Goal: Information Seeking & Learning: Check status

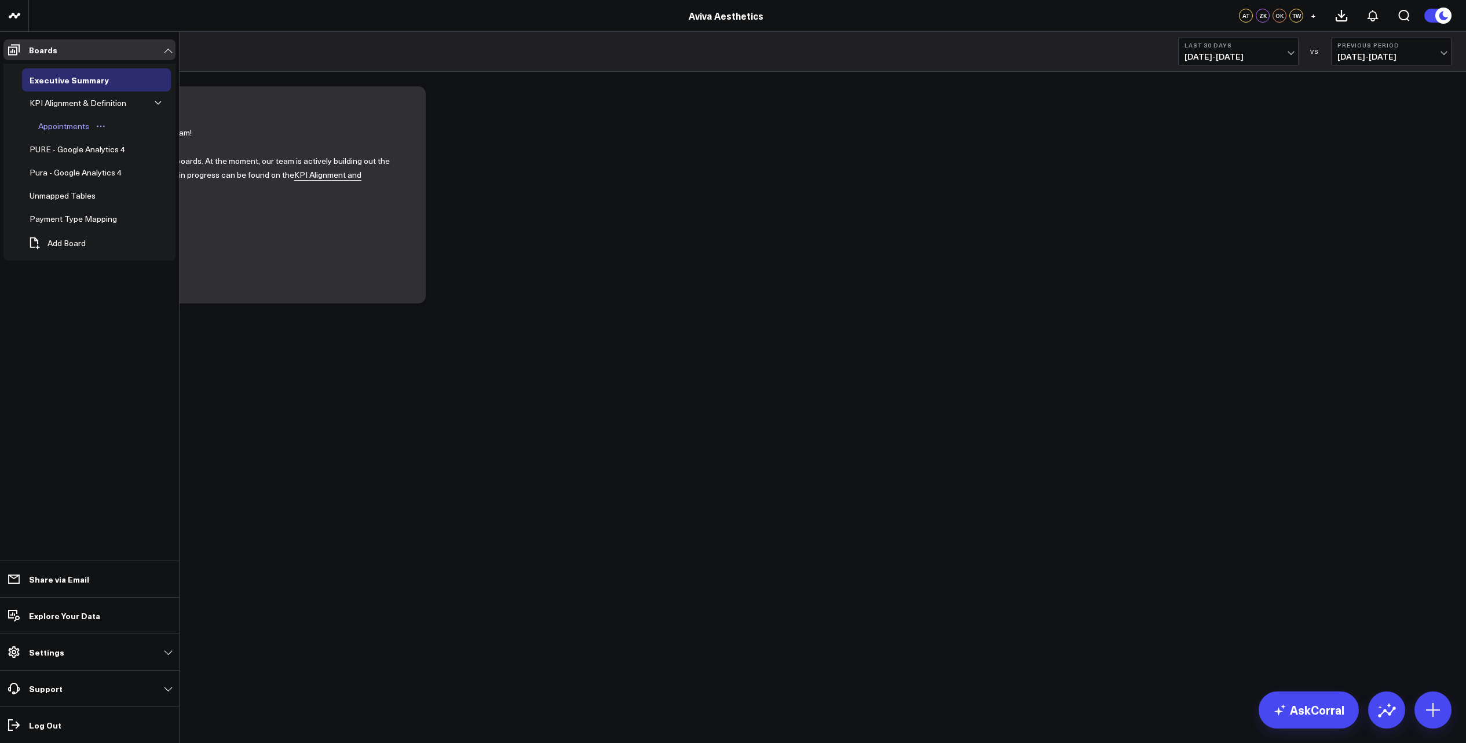
click at [71, 129] on div "Appointments" at bounding box center [63, 126] width 57 height 14
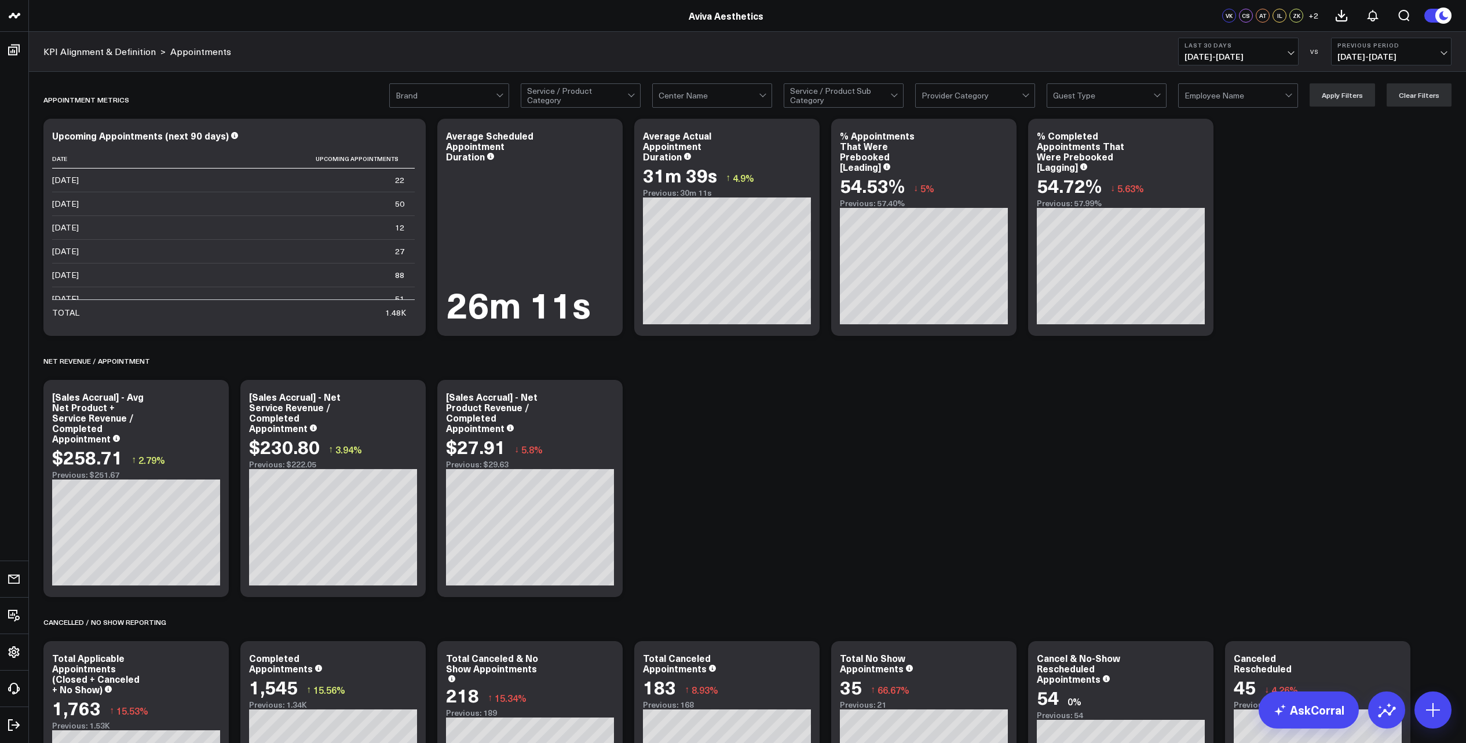
click at [1291, 54] on span "[DATE] - [DATE]" at bounding box center [1238, 56] width 108 height 9
click at [1225, 375] on link "Custom Dates" at bounding box center [1237, 370] width 119 height 22
select select "9"
select select "2025"
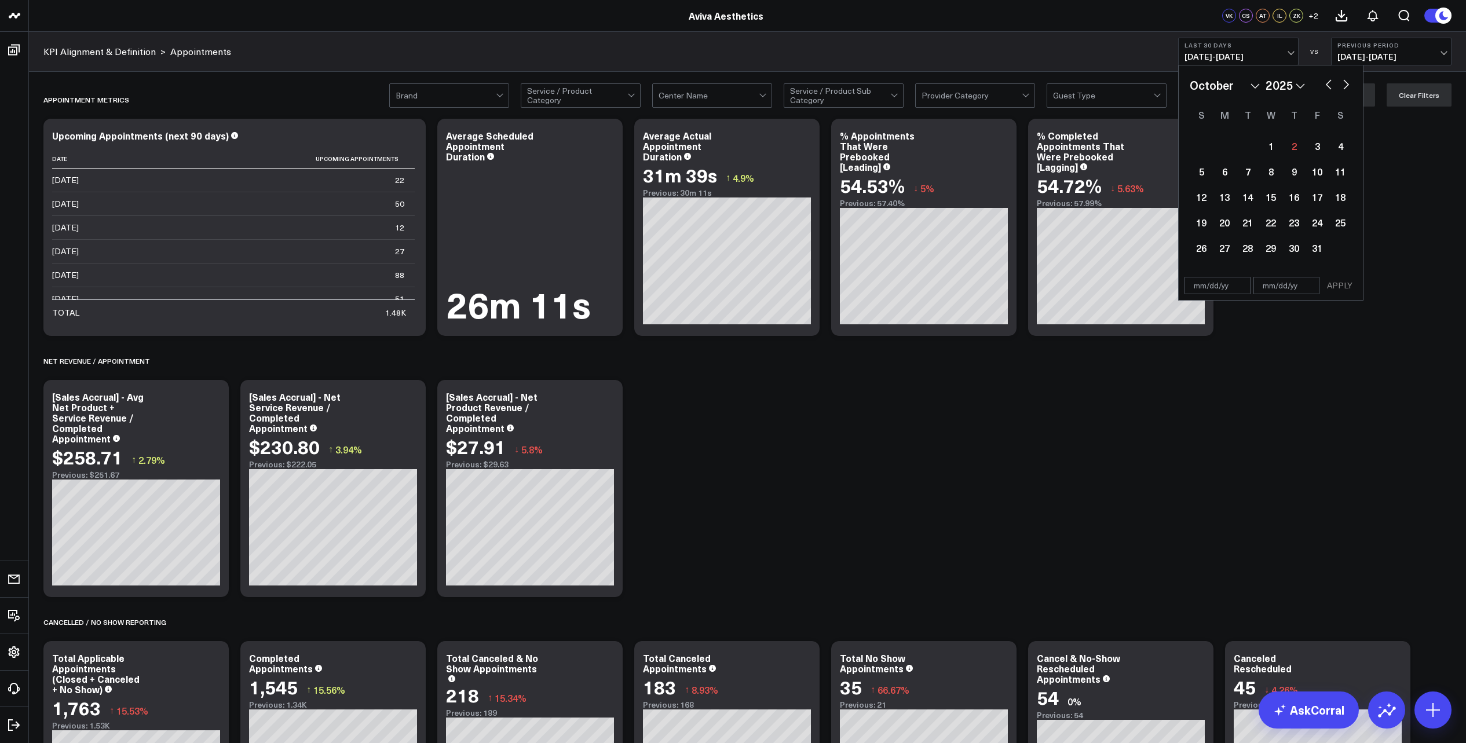
click at [1257, 89] on select "January February March April May June July August September October November De…" at bounding box center [1224, 84] width 70 height 17
select select "2025"
click at [1272, 148] on div "1" at bounding box center [1270, 145] width 23 height 23
type input "[DATE]"
select select "2025"
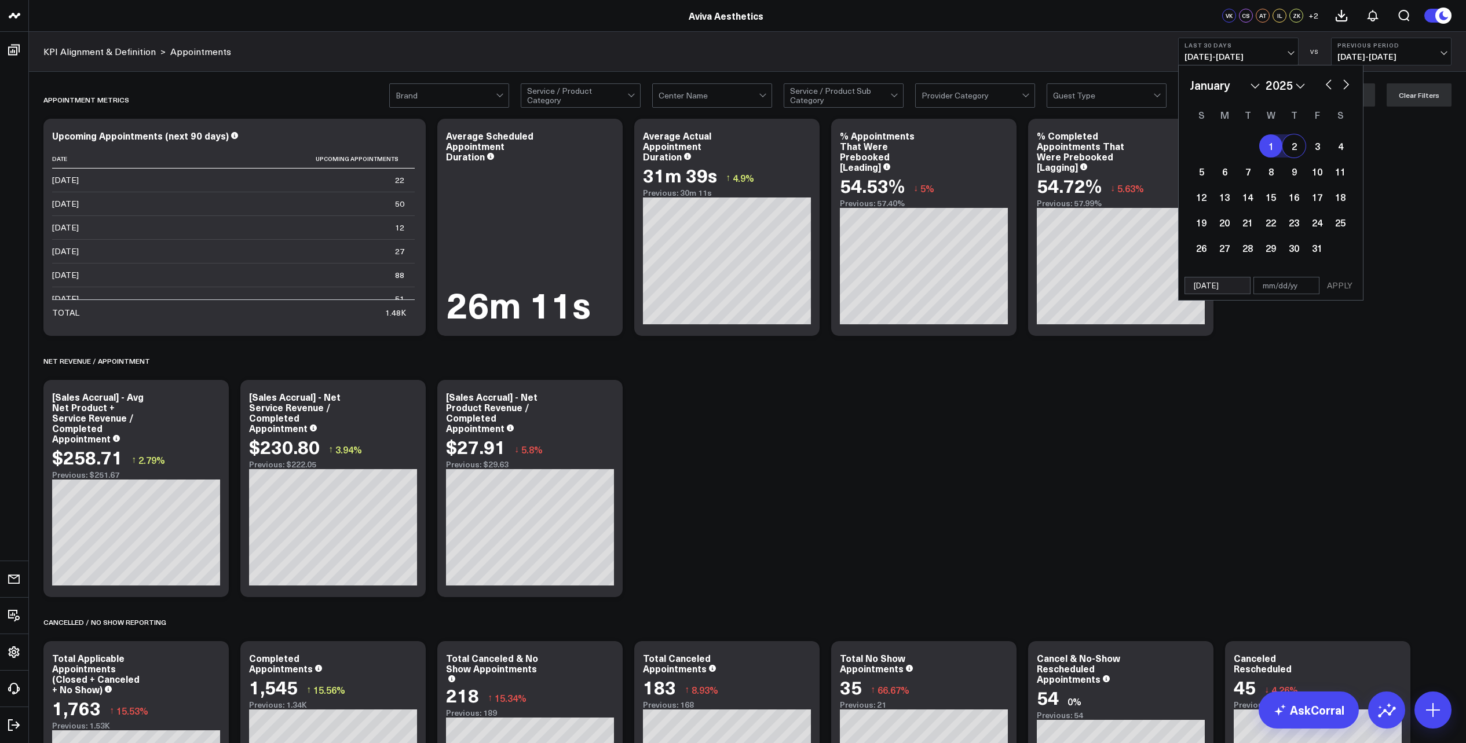
click at [1345, 83] on button "button" at bounding box center [1346, 83] width 12 height 14
select select "1"
select select "2025"
click at [1345, 83] on button "button" at bounding box center [1346, 83] width 12 height 14
select select "2"
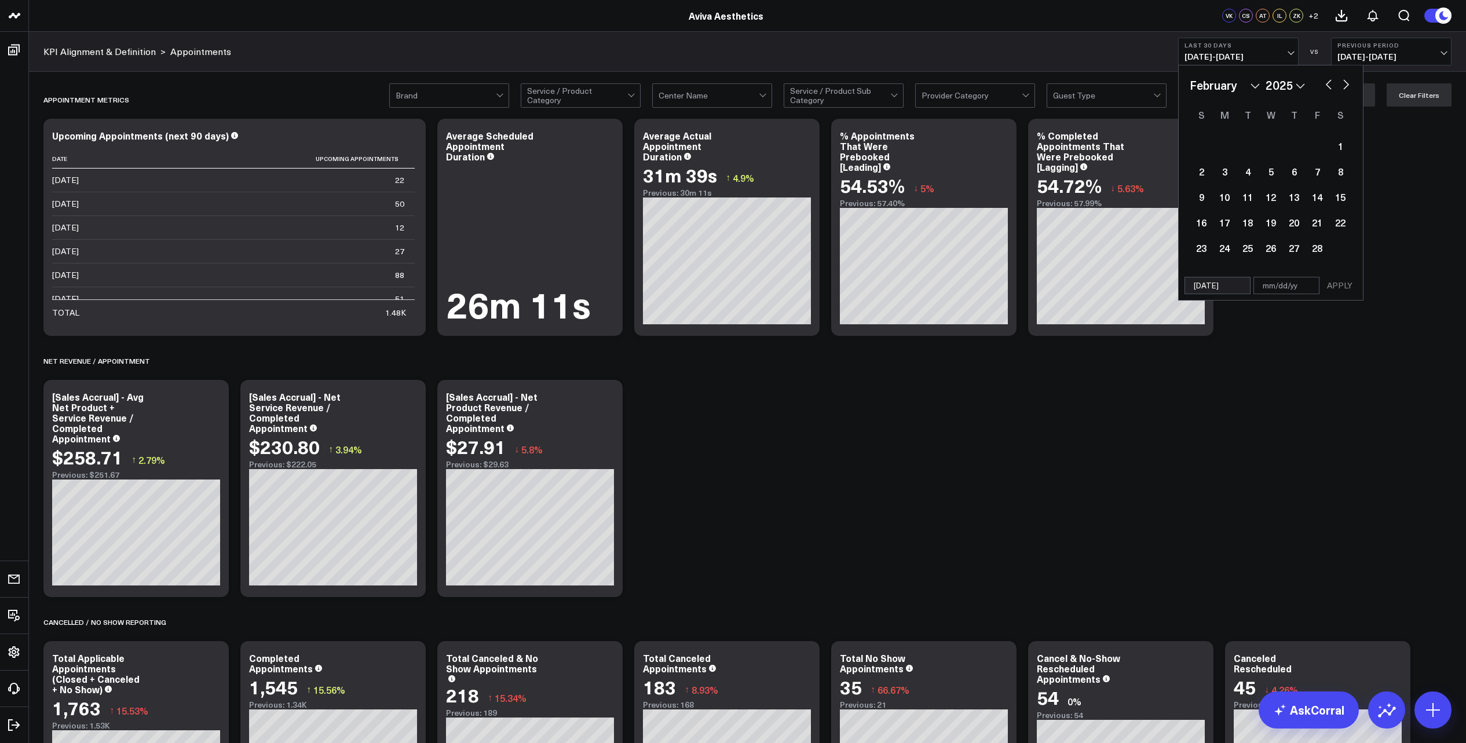
select select "2025"
click at [1345, 83] on button "button" at bounding box center [1346, 83] width 12 height 14
select select "3"
select select "2025"
click at [1345, 83] on button "button" at bounding box center [1346, 83] width 12 height 14
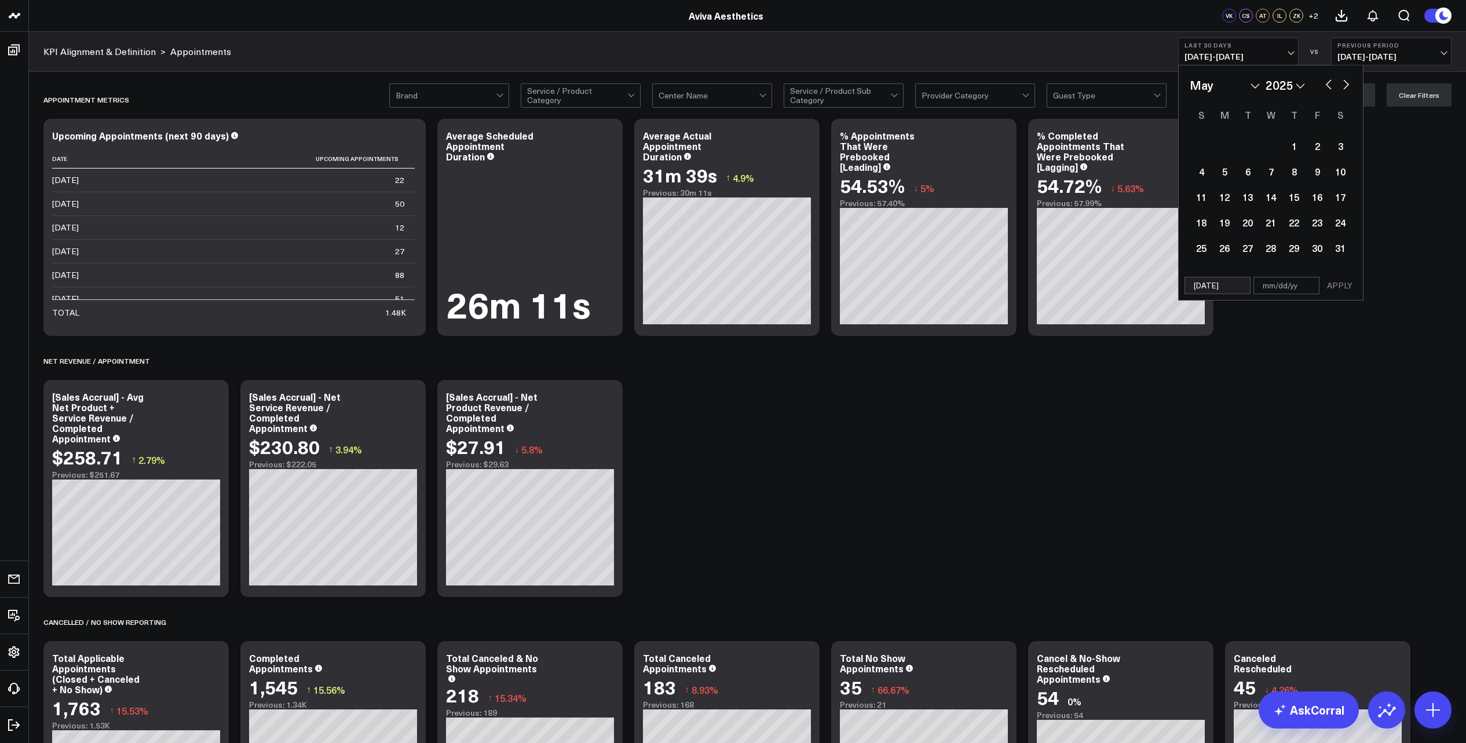
click at [1345, 83] on button "button" at bounding box center [1346, 83] width 12 height 14
select select "6"
select select "2025"
click at [1345, 83] on button "button" at bounding box center [1346, 83] width 12 height 14
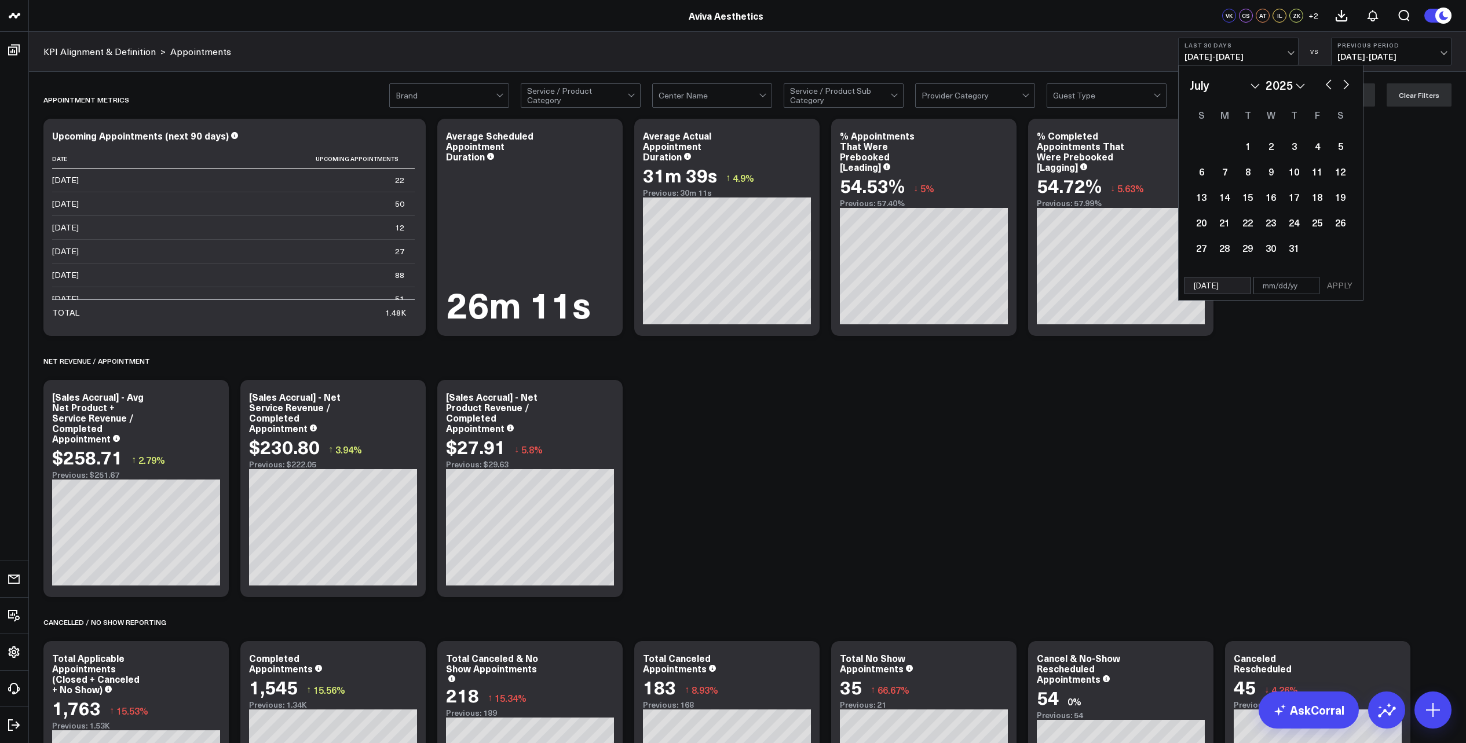
select select "7"
select select "2025"
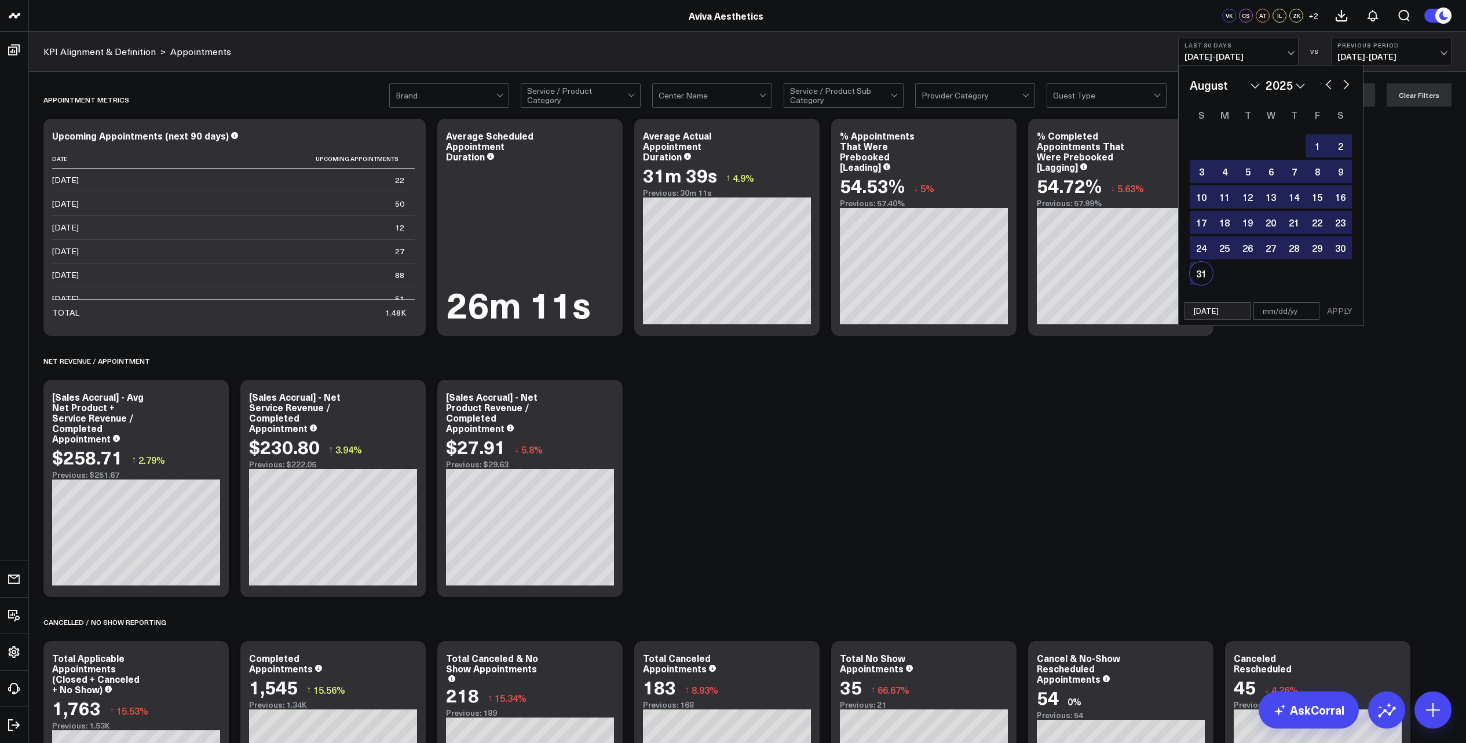
click at [1205, 277] on div "31" at bounding box center [1200, 273] width 23 height 23
type input "[DATE]"
select select "7"
select select "2025"
click at [1343, 312] on button "APPLY" at bounding box center [1339, 310] width 35 height 17
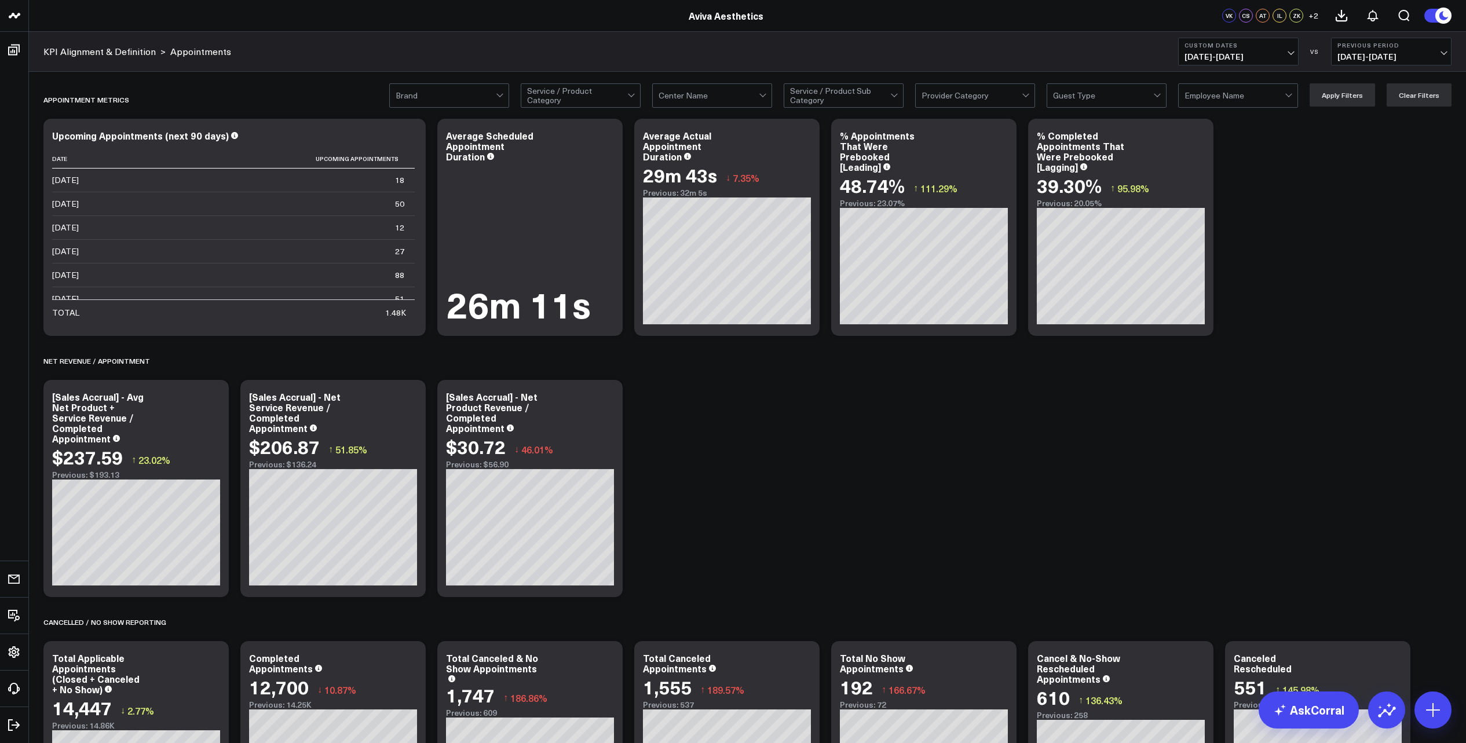
click at [698, 94] on div at bounding box center [708, 95] width 100 height 23
click at [703, 141] on div "[GEOGRAPHIC_DATA]" at bounding box center [712, 144] width 119 height 24
click at [1340, 91] on button "Apply Filters" at bounding box center [1341, 94] width 65 height 23
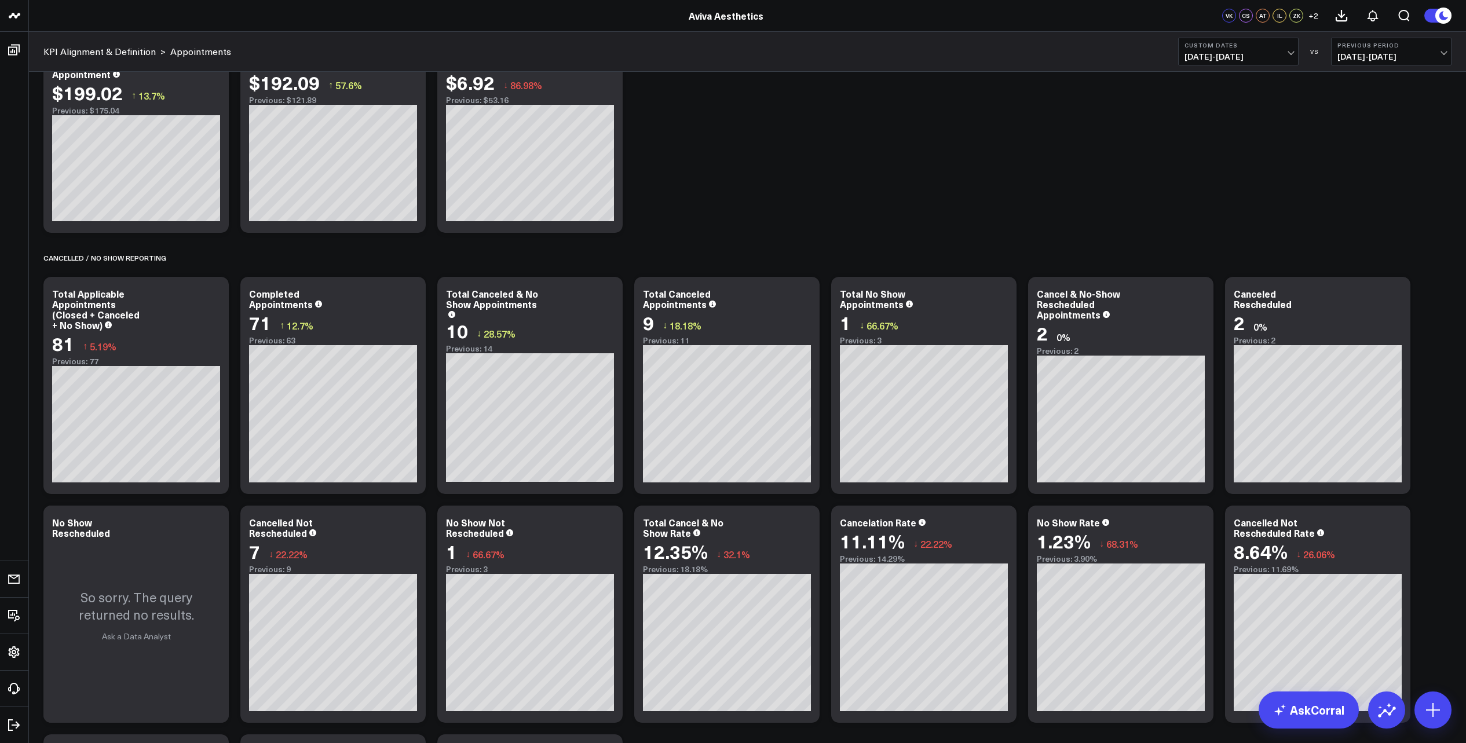
scroll to position [362, 0]
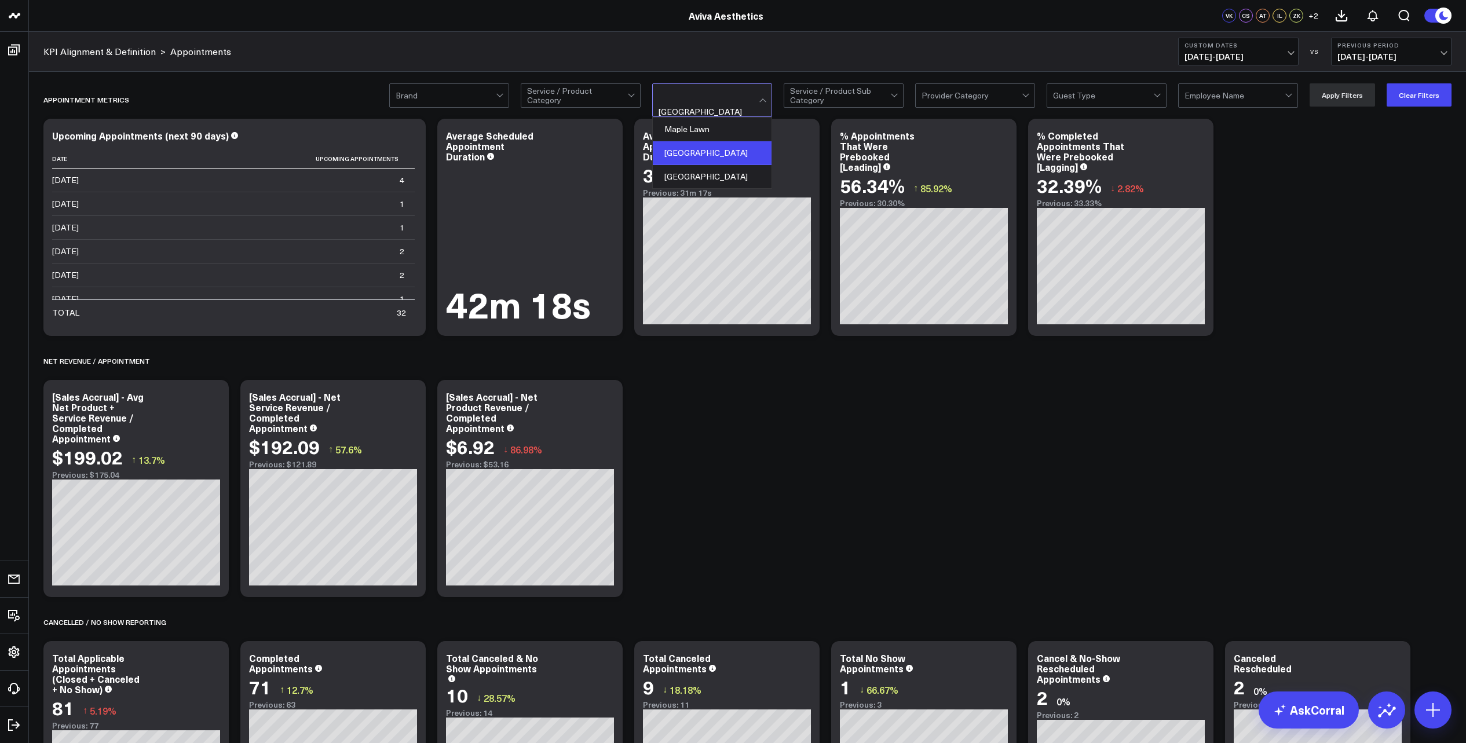
click at [734, 100] on div at bounding box center [708, 95] width 100 height 23
click at [715, 118] on div "Maple Lawn" at bounding box center [712, 130] width 119 height 24
click at [1342, 96] on button "Apply Filters" at bounding box center [1341, 94] width 65 height 23
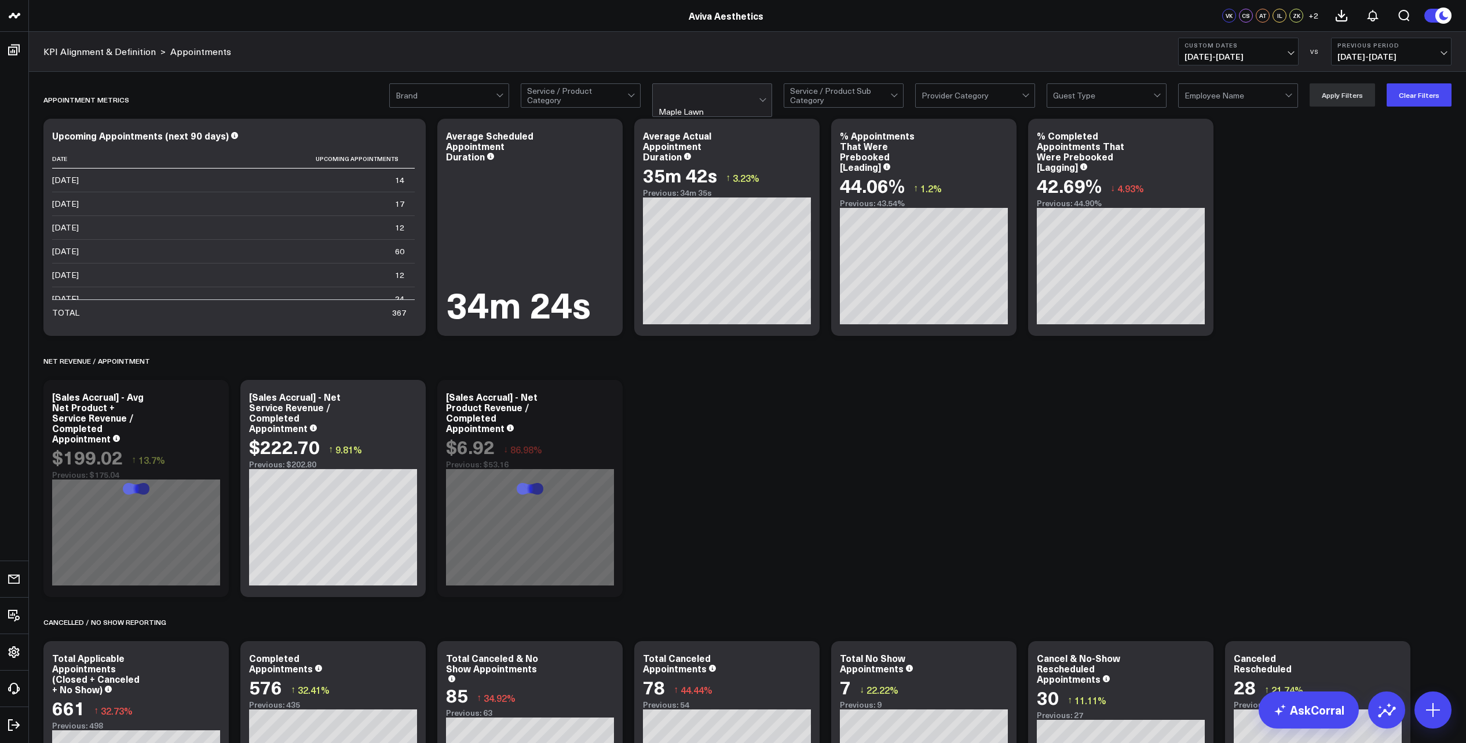
click at [1225, 53] on span "[DATE] - [DATE]" at bounding box center [1238, 56] width 108 height 9
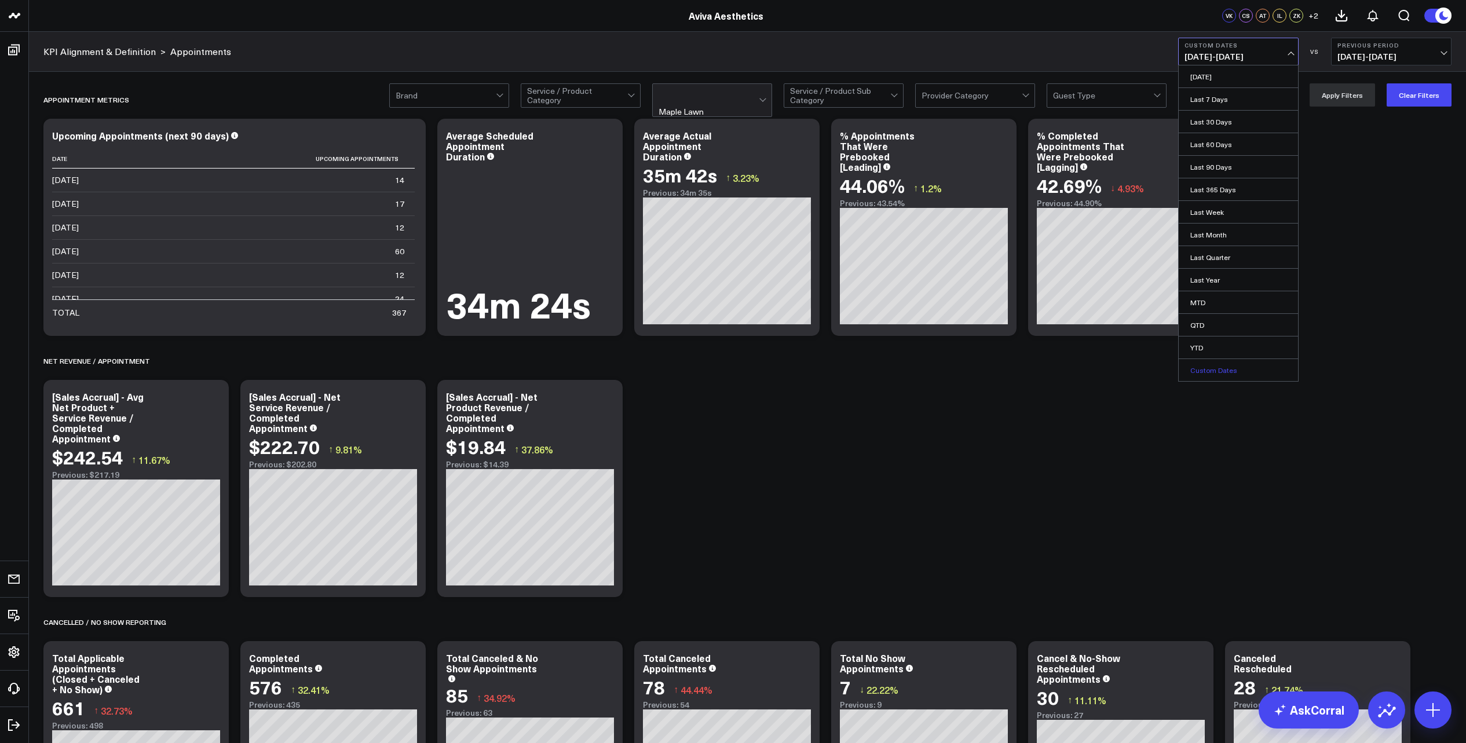
click at [1210, 370] on link "Custom Dates" at bounding box center [1237, 370] width 119 height 22
select select "9"
select select "2025"
click at [1328, 83] on button "button" at bounding box center [1329, 83] width 12 height 14
select select "8"
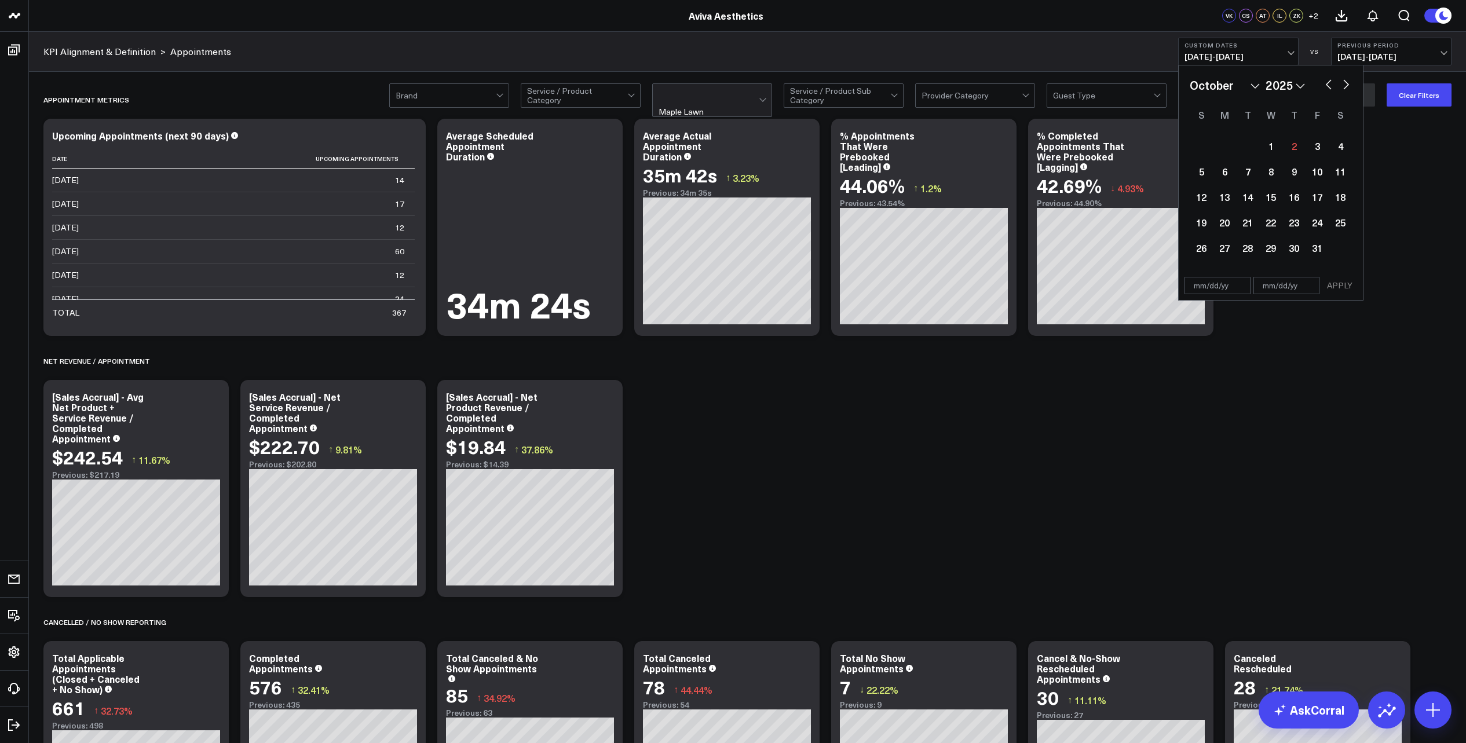
select select "2025"
click at [1328, 83] on button "button" at bounding box center [1329, 83] width 12 height 14
select select "7"
select select "2025"
click at [1328, 83] on button "button" at bounding box center [1329, 83] width 12 height 14
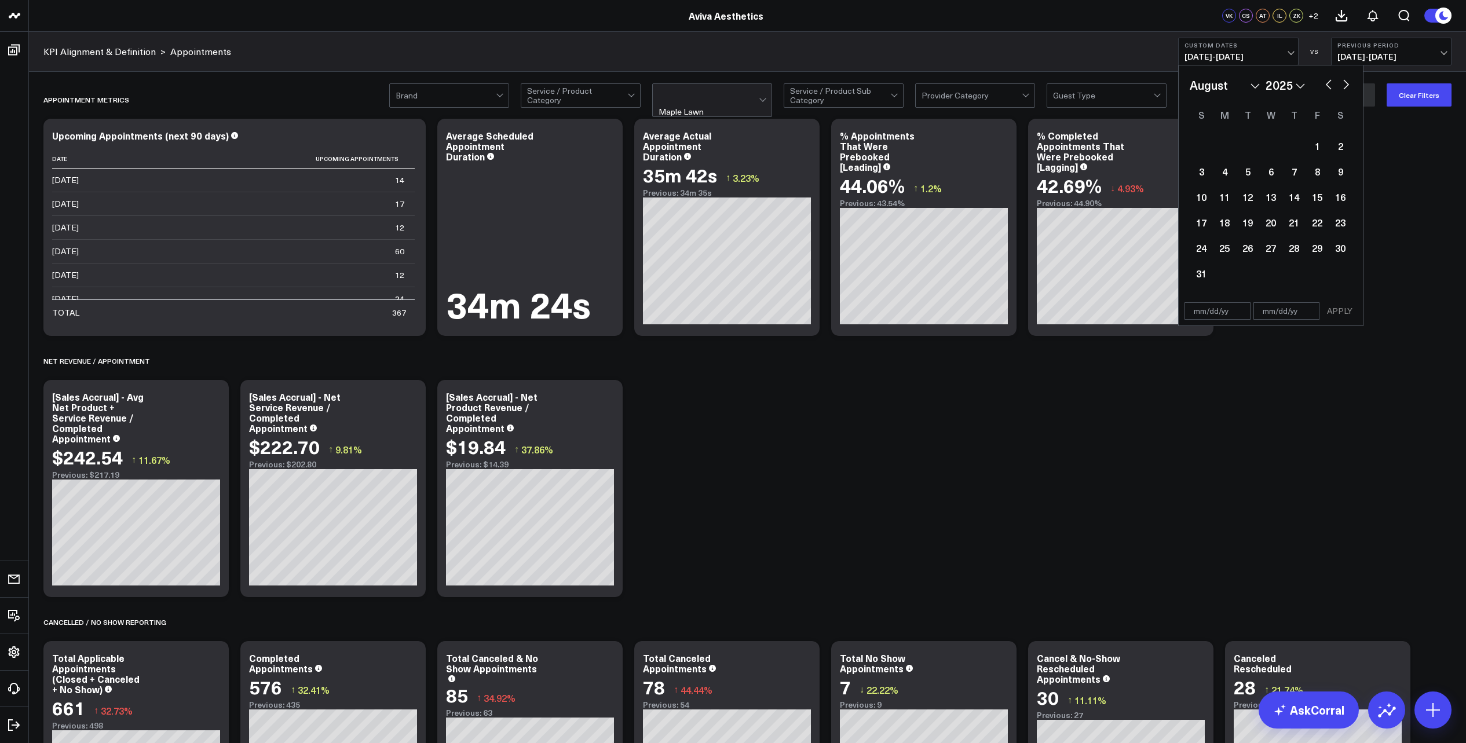
select select "6"
select select "2025"
click at [1328, 83] on button "button" at bounding box center [1329, 83] width 12 height 14
select select "3"
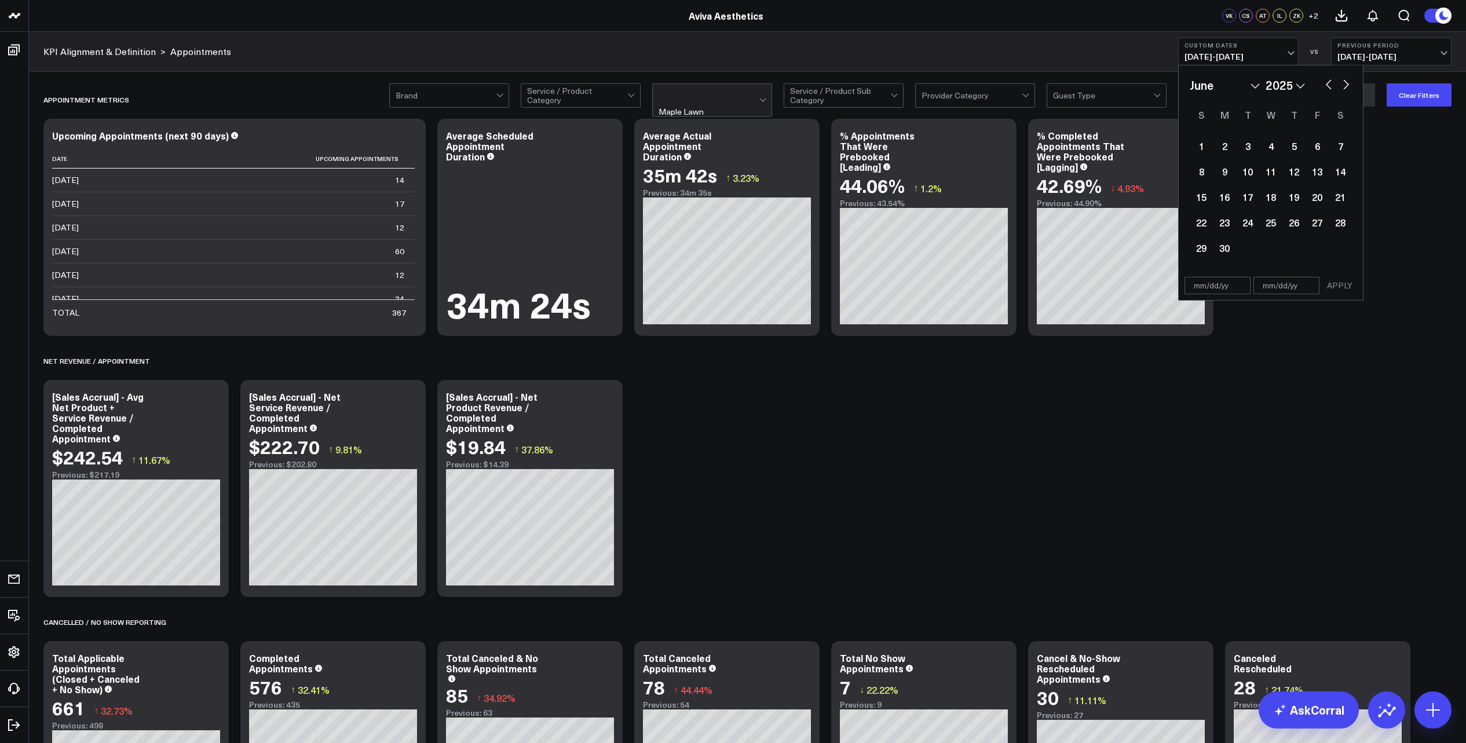
select select "2025"
click at [1328, 83] on button "button" at bounding box center [1329, 83] width 12 height 14
select select "2"
select select "2025"
click at [1328, 83] on button "button" at bounding box center [1329, 83] width 12 height 14
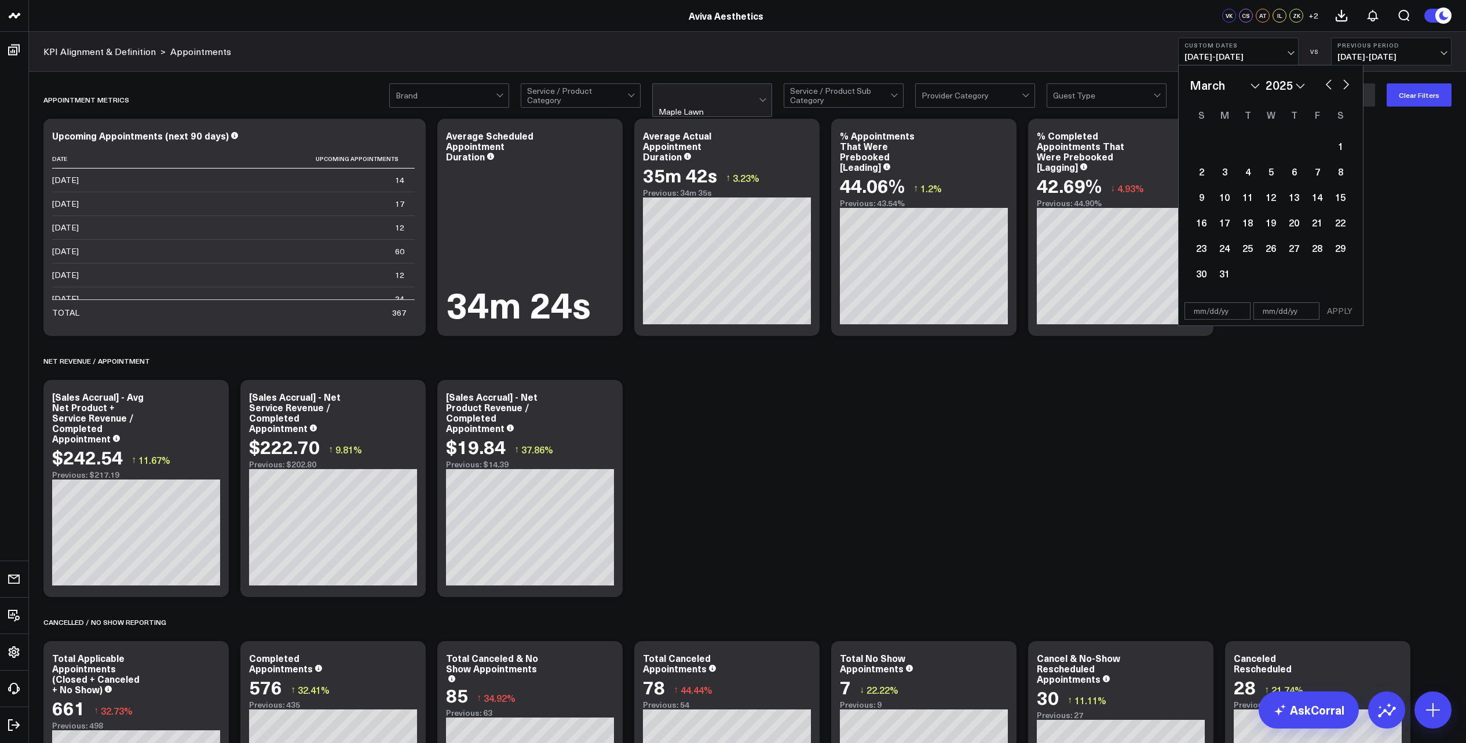
select select "1"
select select "2025"
click at [1328, 83] on button "button" at bounding box center [1329, 83] width 12 height 14
select select "2025"
click at [1269, 145] on div "1" at bounding box center [1270, 145] width 23 height 23
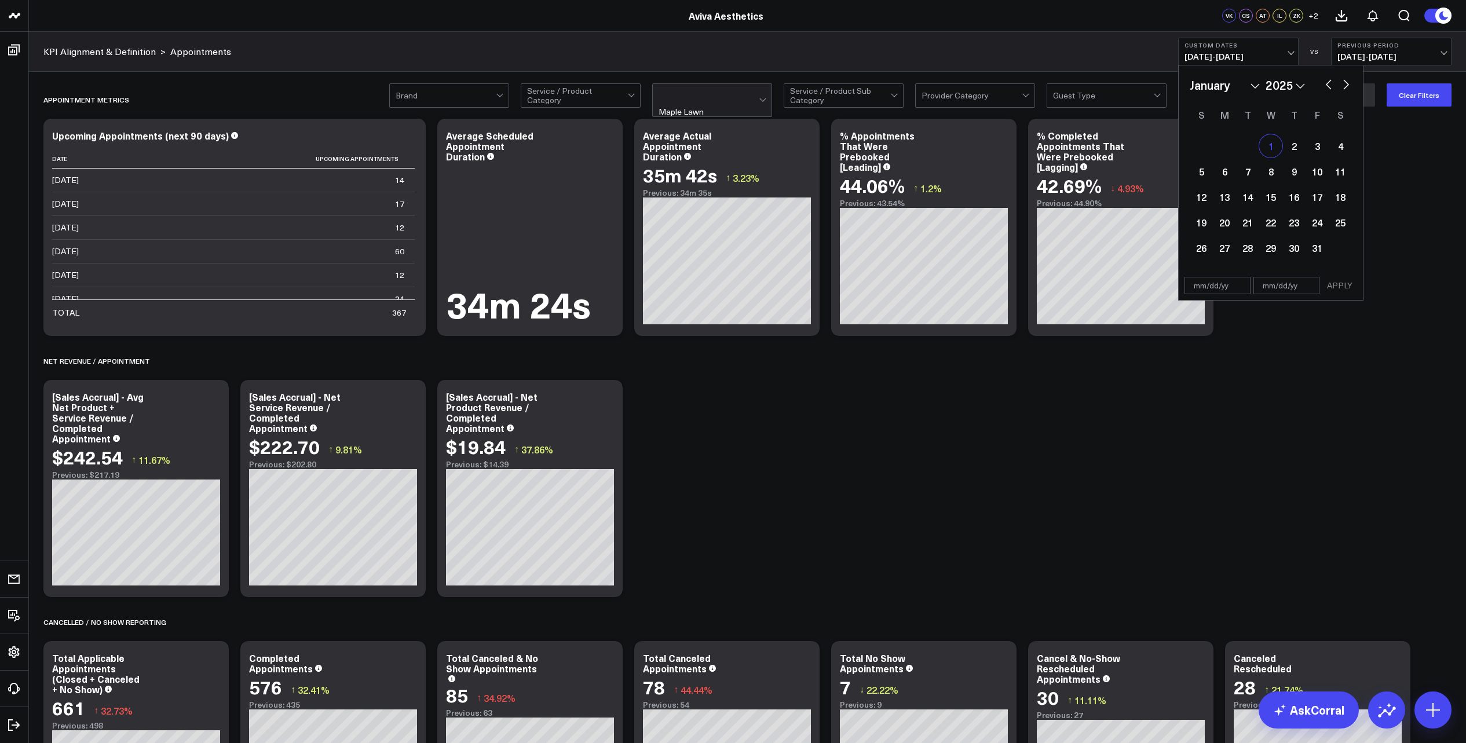
type input "[DATE]"
select select "2025"
click at [1349, 89] on button "button" at bounding box center [1346, 83] width 12 height 14
select select "1"
select select "2025"
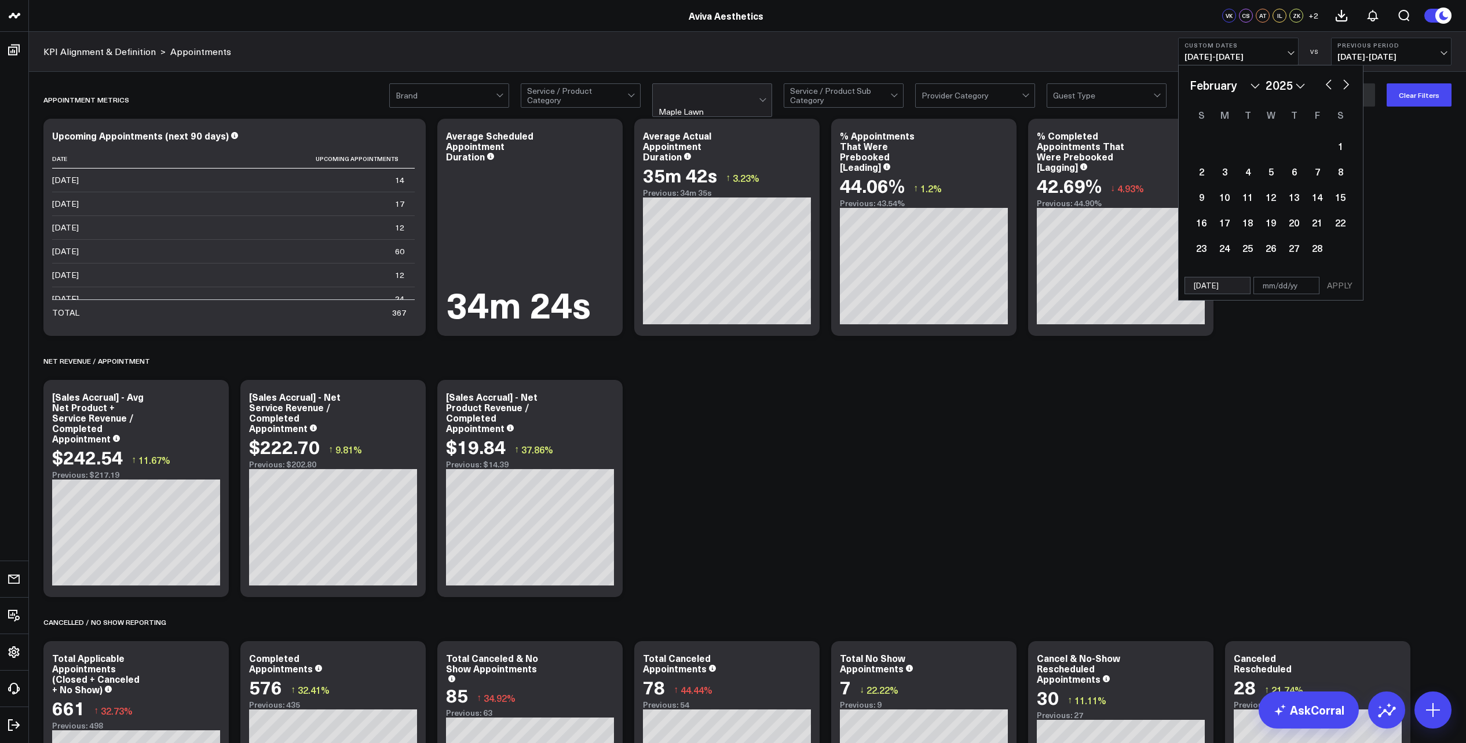
click at [1349, 87] on button "button" at bounding box center [1346, 83] width 12 height 14
select select "4"
select select "2025"
click at [1349, 87] on button "button" at bounding box center [1346, 83] width 12 height 14
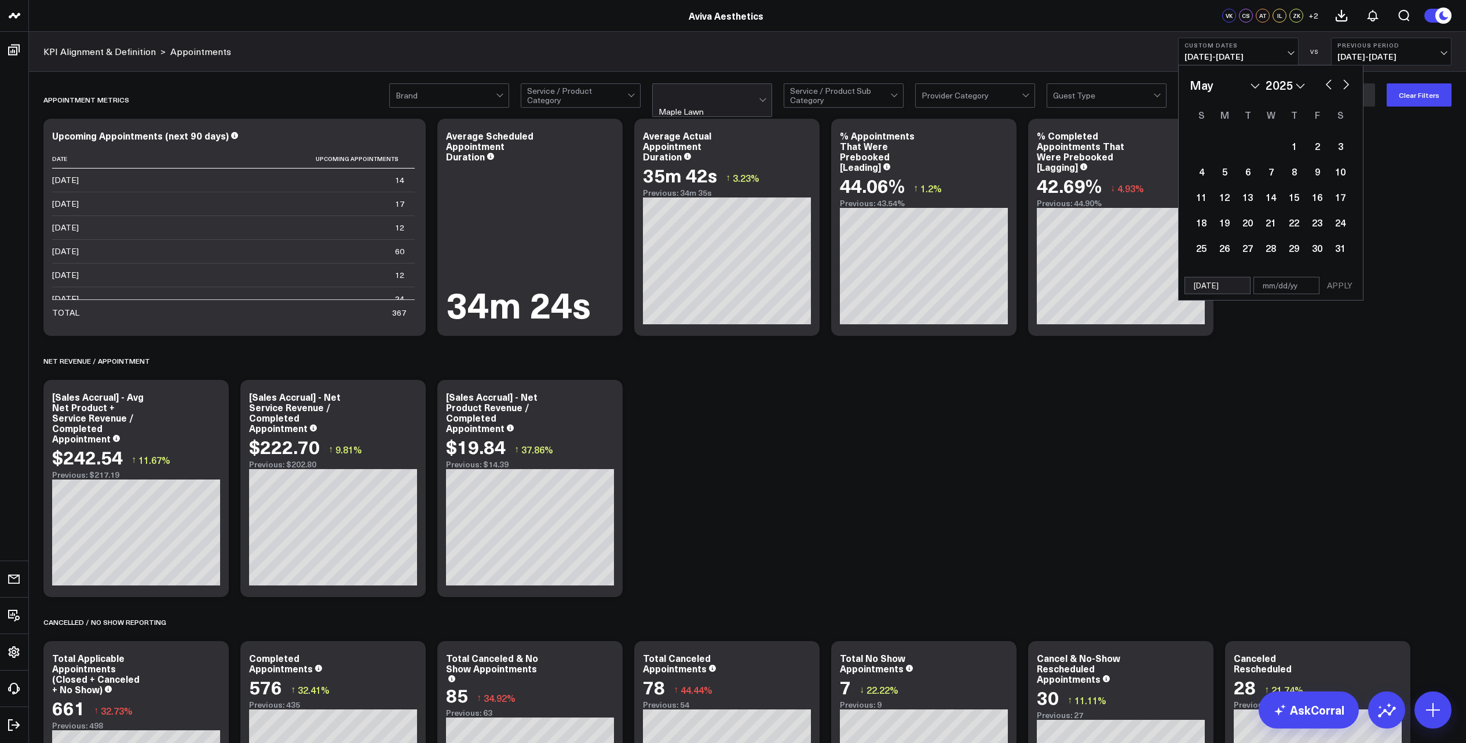
select select "5"
select select "2025"
click at [1349, 87] on button "button" at bounding box center [1346, 83] width 12 height 14
select select "6"
select select "2025"
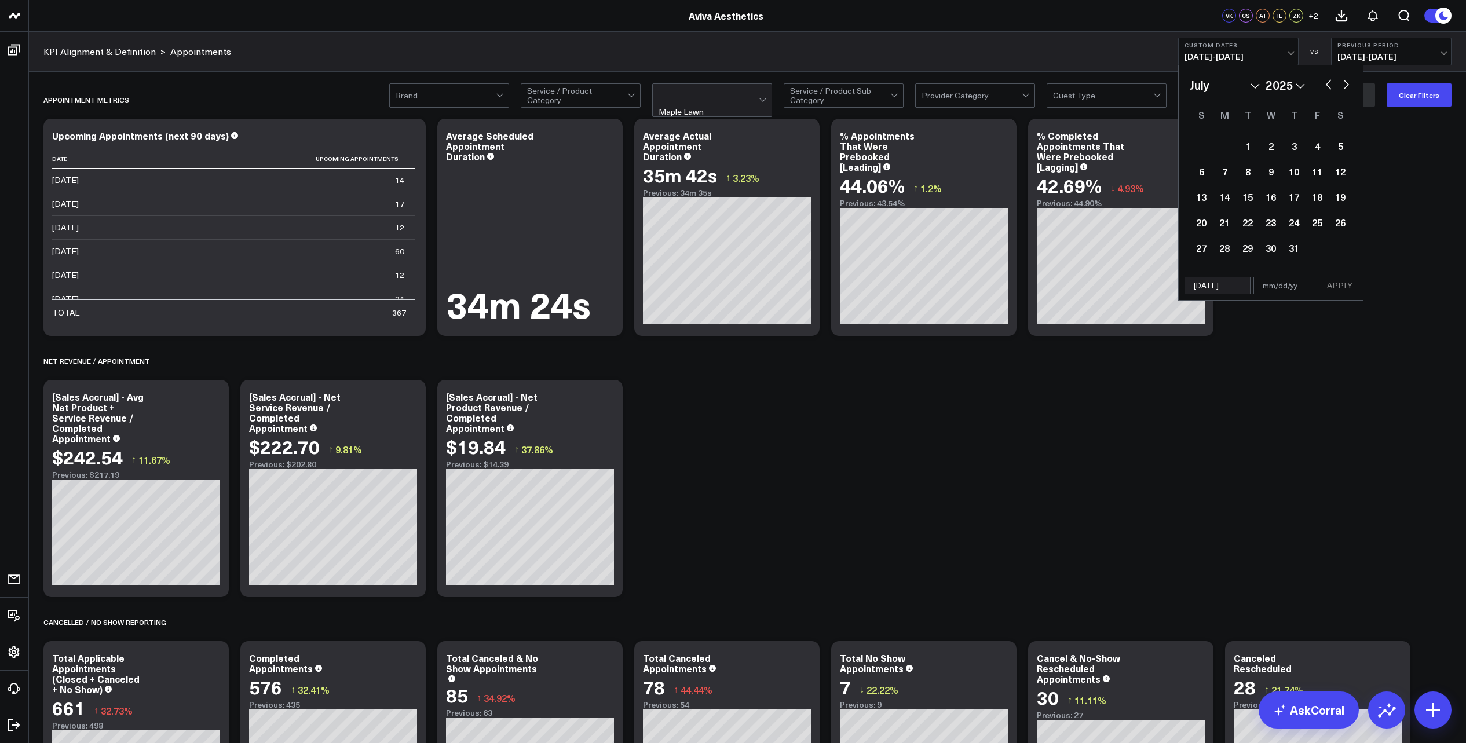
click at [1349, 87] on button "button" at bounding box center [1346, 83] width 12 height 14
select select "7"
select select "2025"
click at [1349, 87] on button "button" at bounding box center [1346, 83] width 12 height 14
select select "8"
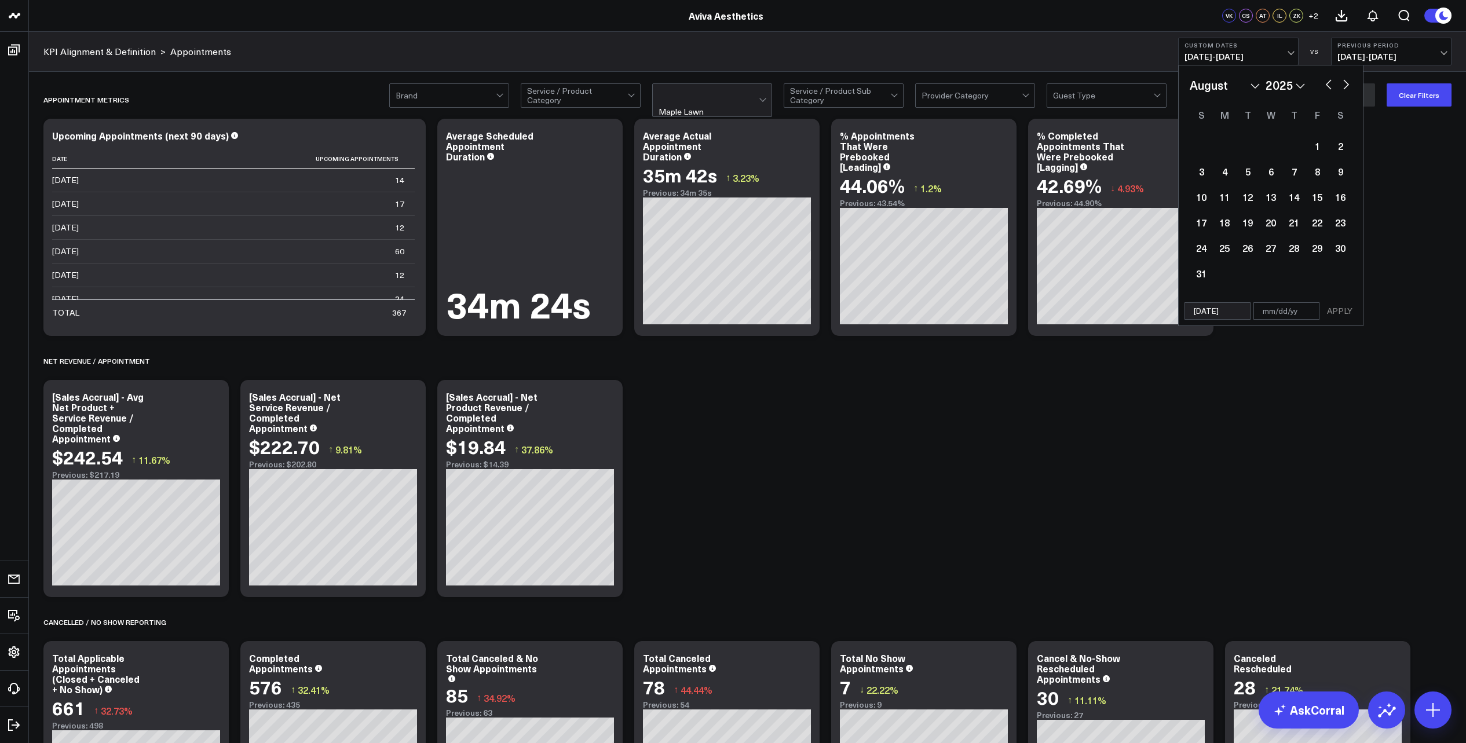
select select "2025"
click at [1326, 85] on button "button" at bounding box center [1329, 83] width 12 height 14
select select "7"
select select "2025"
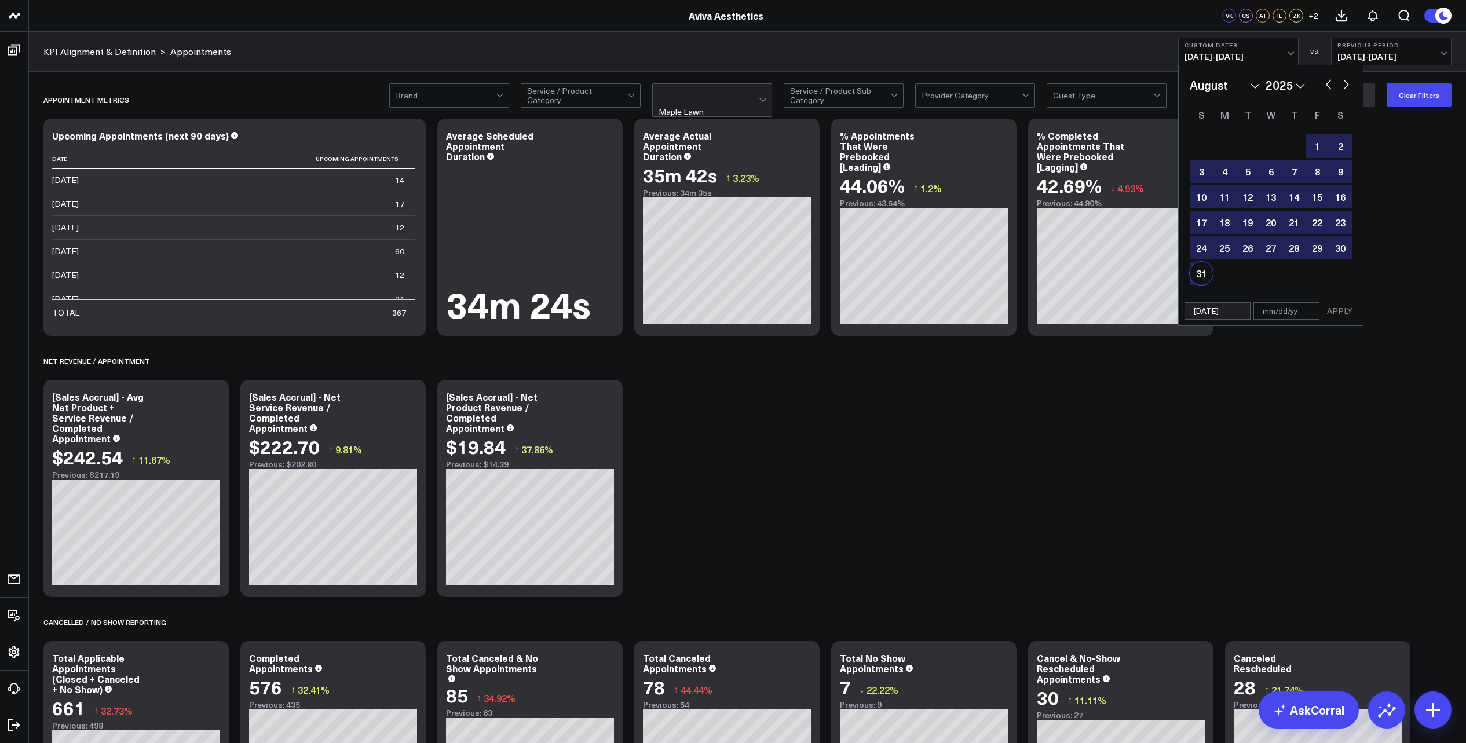
click at [1209, 269] on div "31" at bounding box center [1200, 273] width 23 height 23
type input "[DATE]"
select select "7"
select select "2025"
click at [1341, 309] on button "APPLY" at bounding box center [1339, 310] width 35 height 17
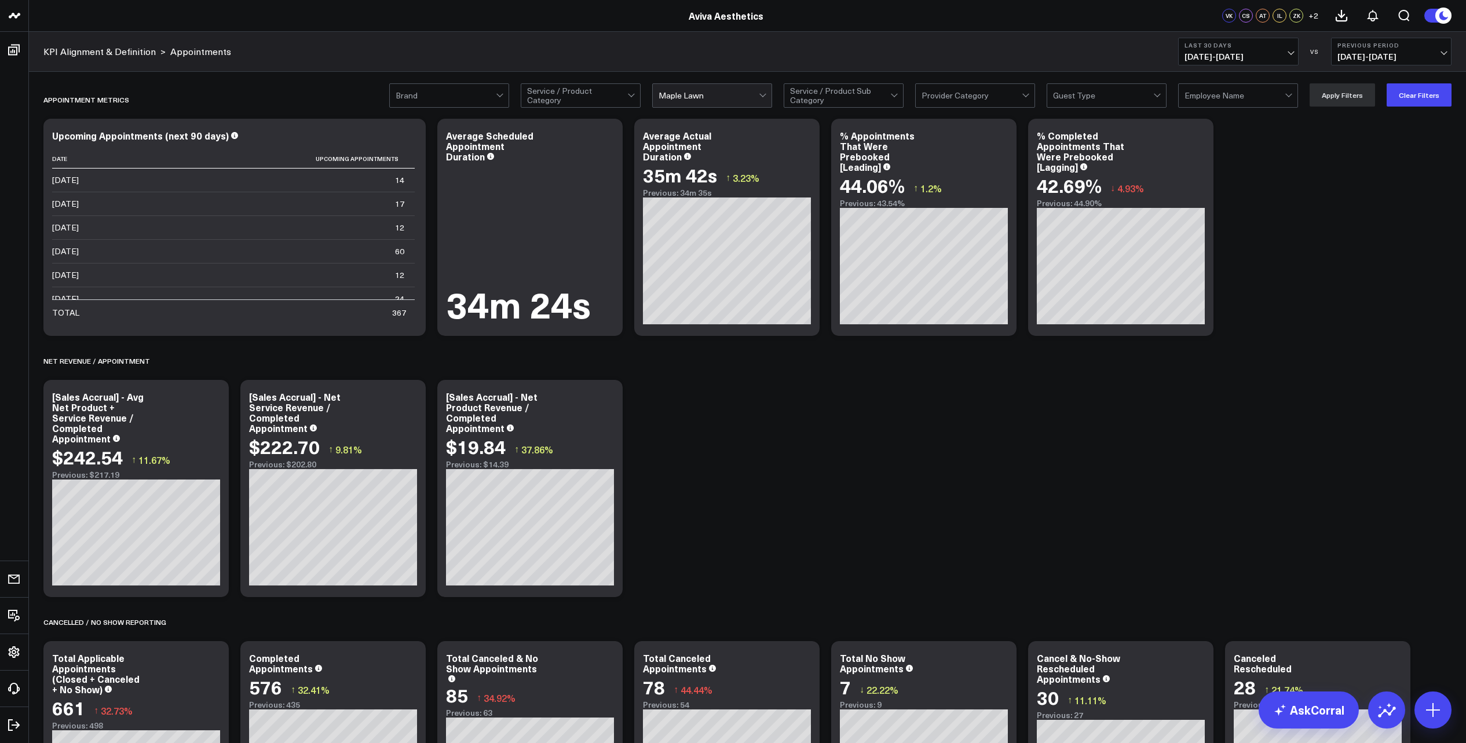
click at [1287, 52] on span "[DATE] - [DATE]" at bounding box center [1238, 56] width 108 height 9
click at [1225, 373] on link "Custom Dates" at bounding box center [1237, 370] width 119 height 22
select select "9"
select select "2025"
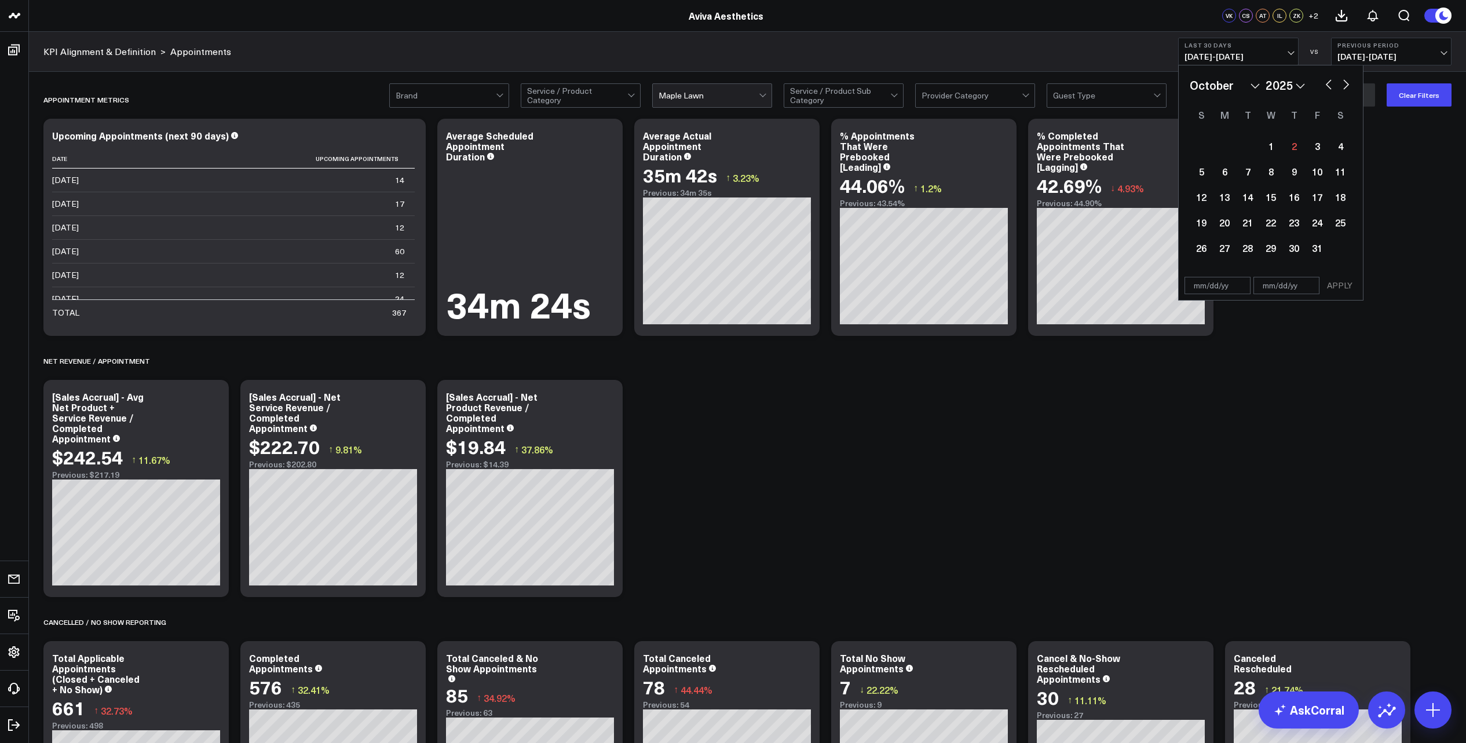
click at [1254, 87] on select "January February March April May June July August September October November De…" at bounding box center [1224, 84] width 70 height 17
select select "2025"
click at [1272, 146] on div "1" at bounding box center [1270, 145] width 23 height 23
type input "[DATE]"
select select "2025"
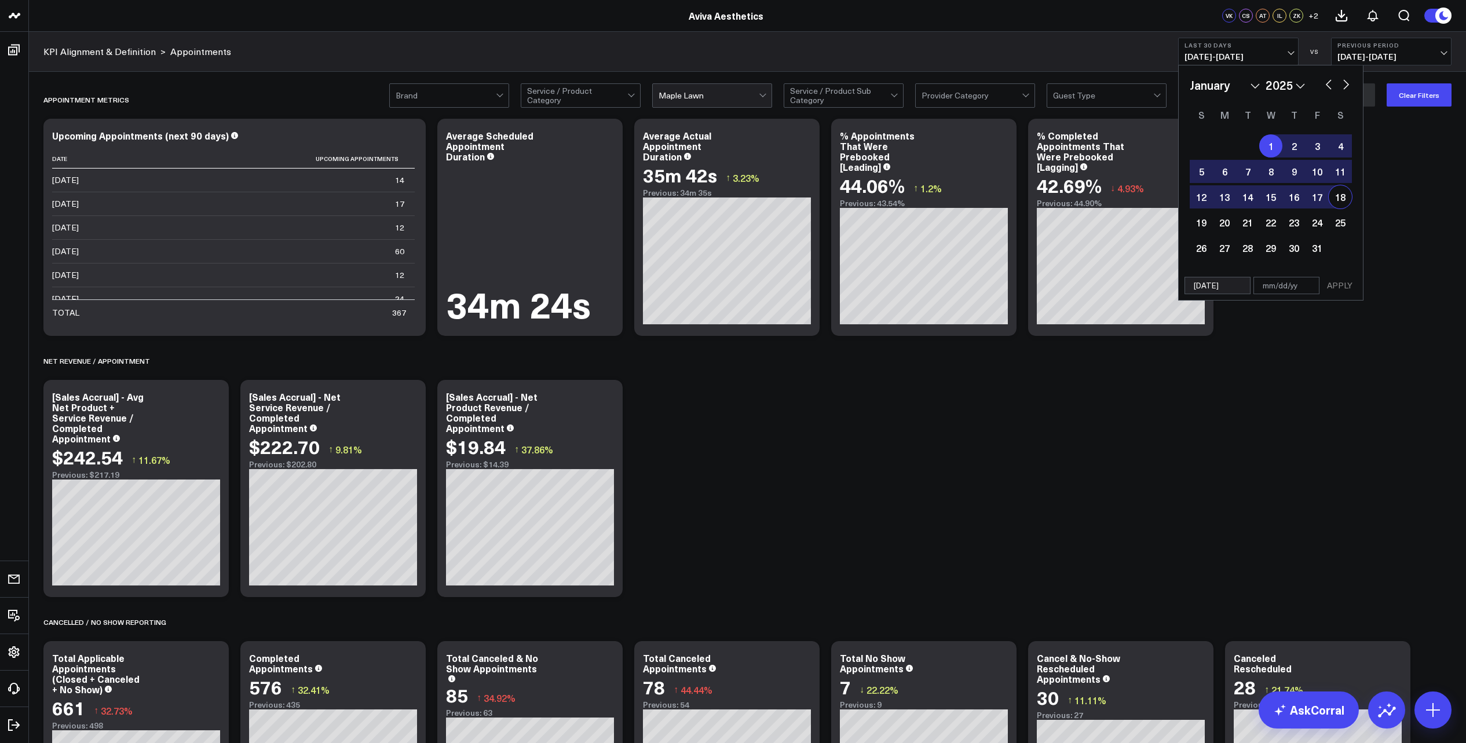
click at [1346, 86] on button "button" at bounding box center [1346, 83] width 12 height 14
select select "1"
select select "2025"
click at [1346, 86] on button "button" at bounding box center [1346, 83] width 12 height 14
select select "2"
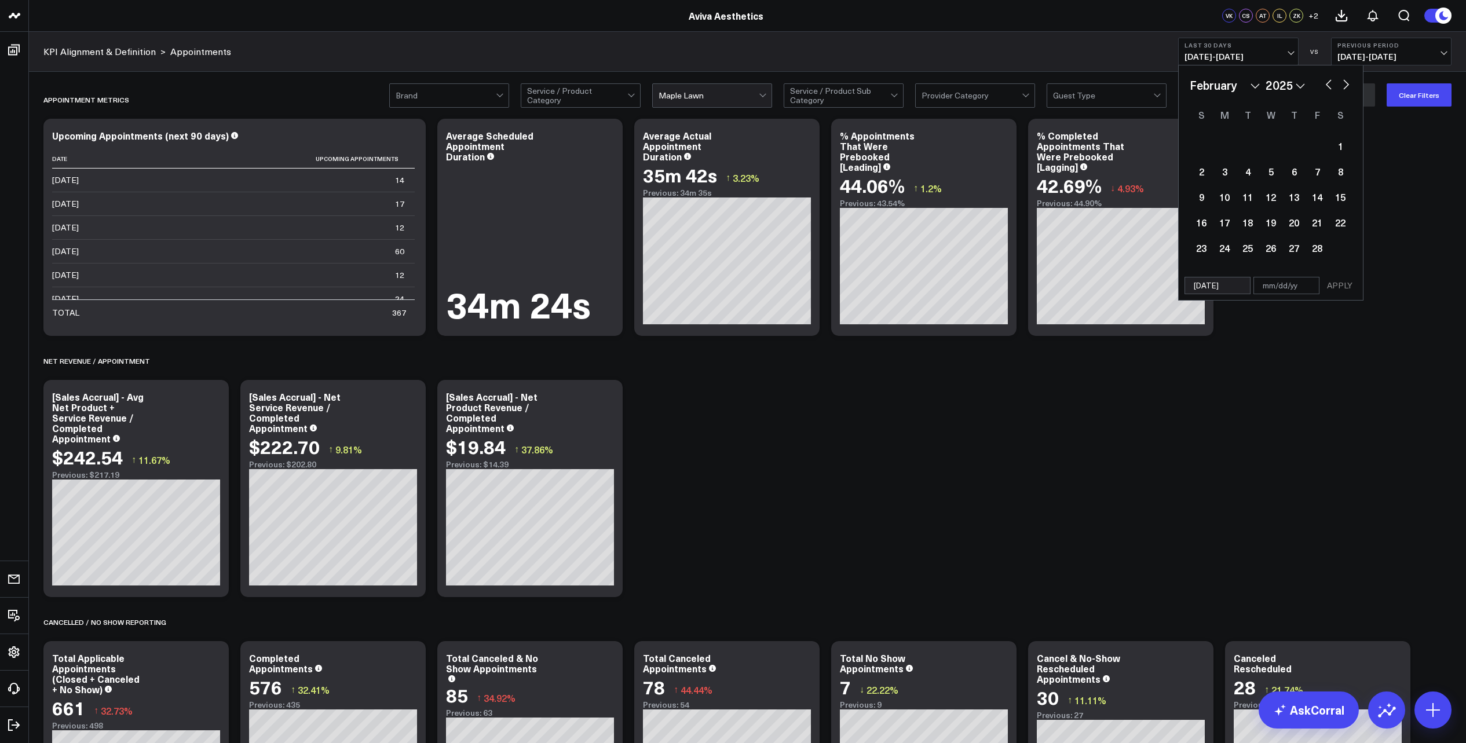
select select "2025"
click at [1346, 86] on button "button" at bounding box center [1346, 83] width 12 height 14
select select "3"
select select "2025"
click at [1346, 86] on button "button" at bounding box center [1346, 83] width 12 height 14
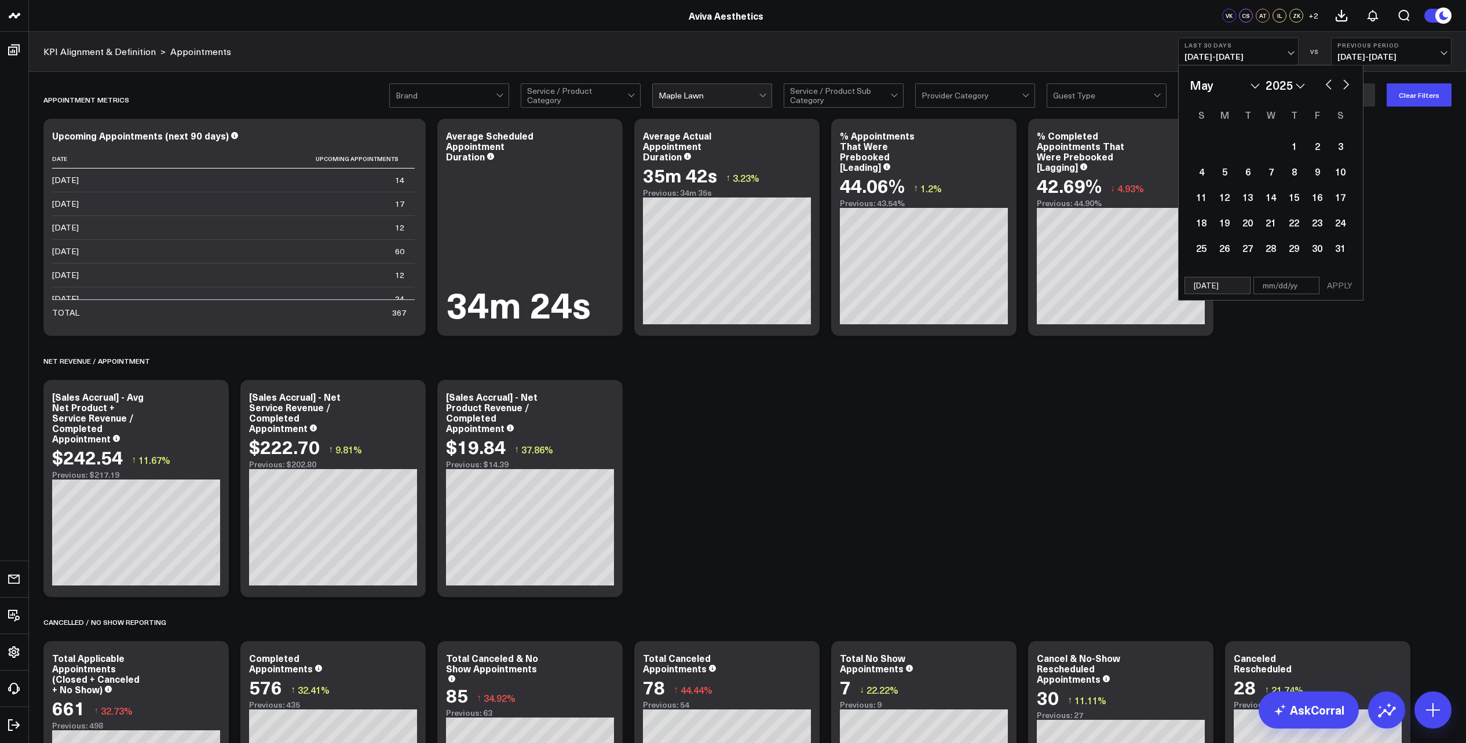
click at [1346, 86] on button "button" at bounding box center [1346, 83] width 12 height 14
select select "5"
select select "2025"
click at [1346, 86] on button "button" at bounding box center [1346, 83] width 12 height 14
select select "6"
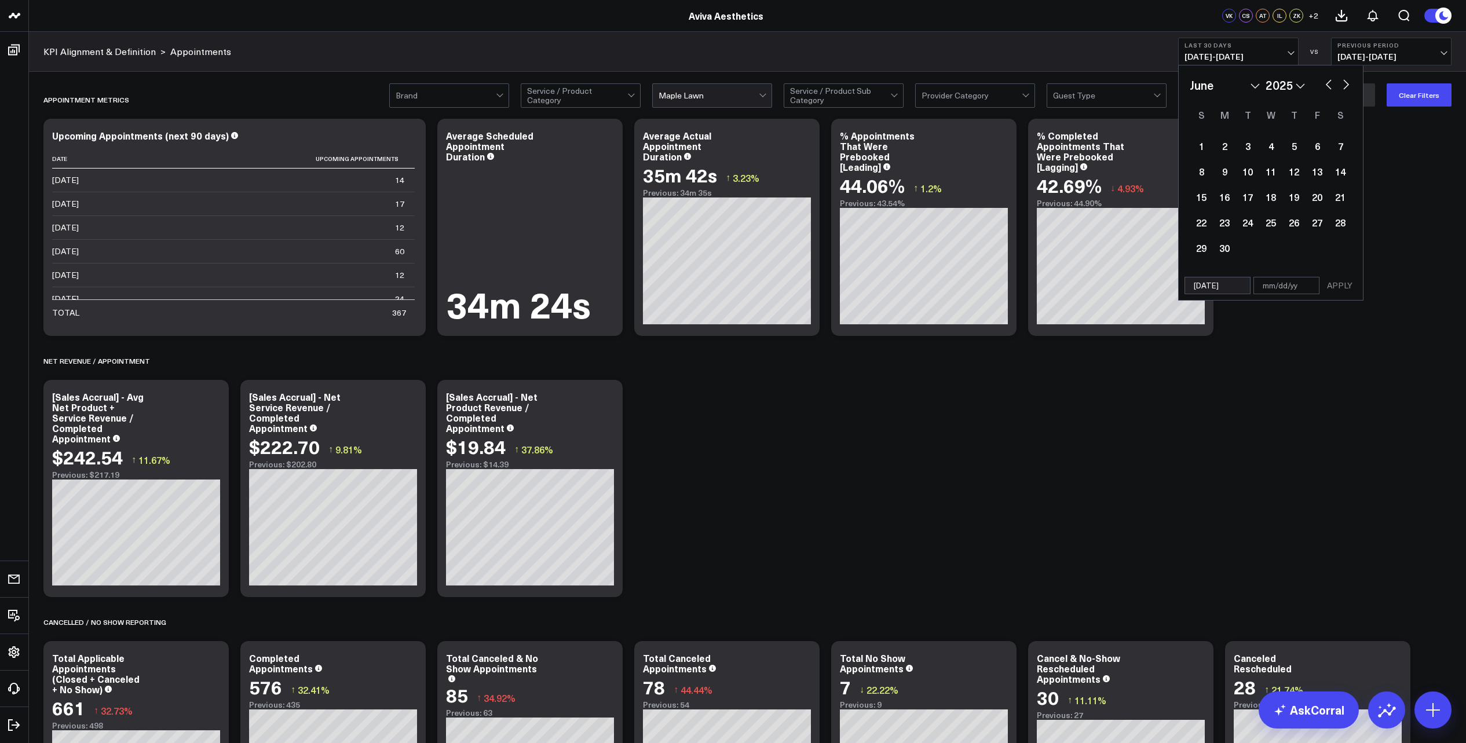
select select "2025"
click at [1347, 86] on button "button" at bounding box center [1346, 83] width 12 height 14
select select "7"
select select "2025"
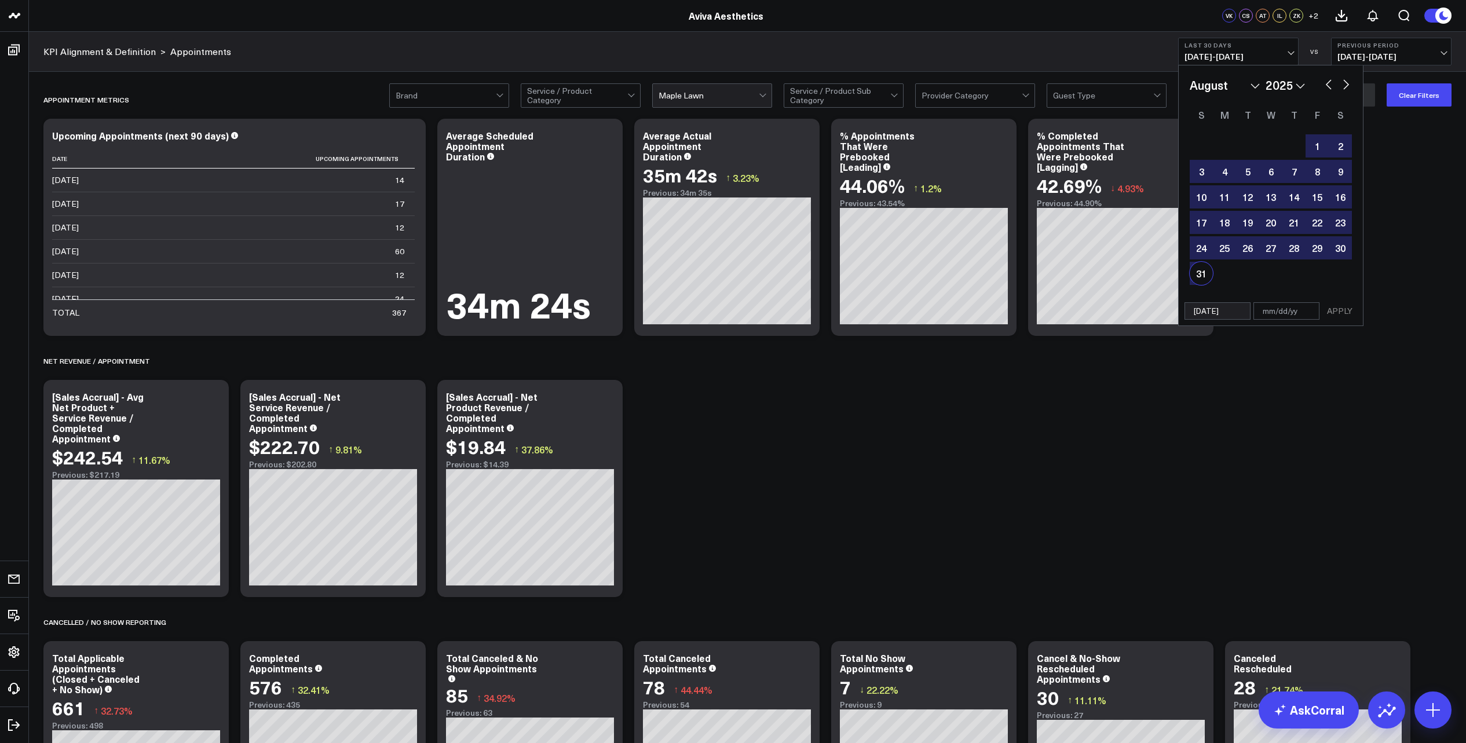
click at [1192, 273] on div "31" at bounding box center [1200, 273] width 23 height 23
type input "[DATE]"
select select "7"
select select "2025"
click at [1341, 312] on button "APPLY" at bounding box center [1339, 310] width 35 height 17
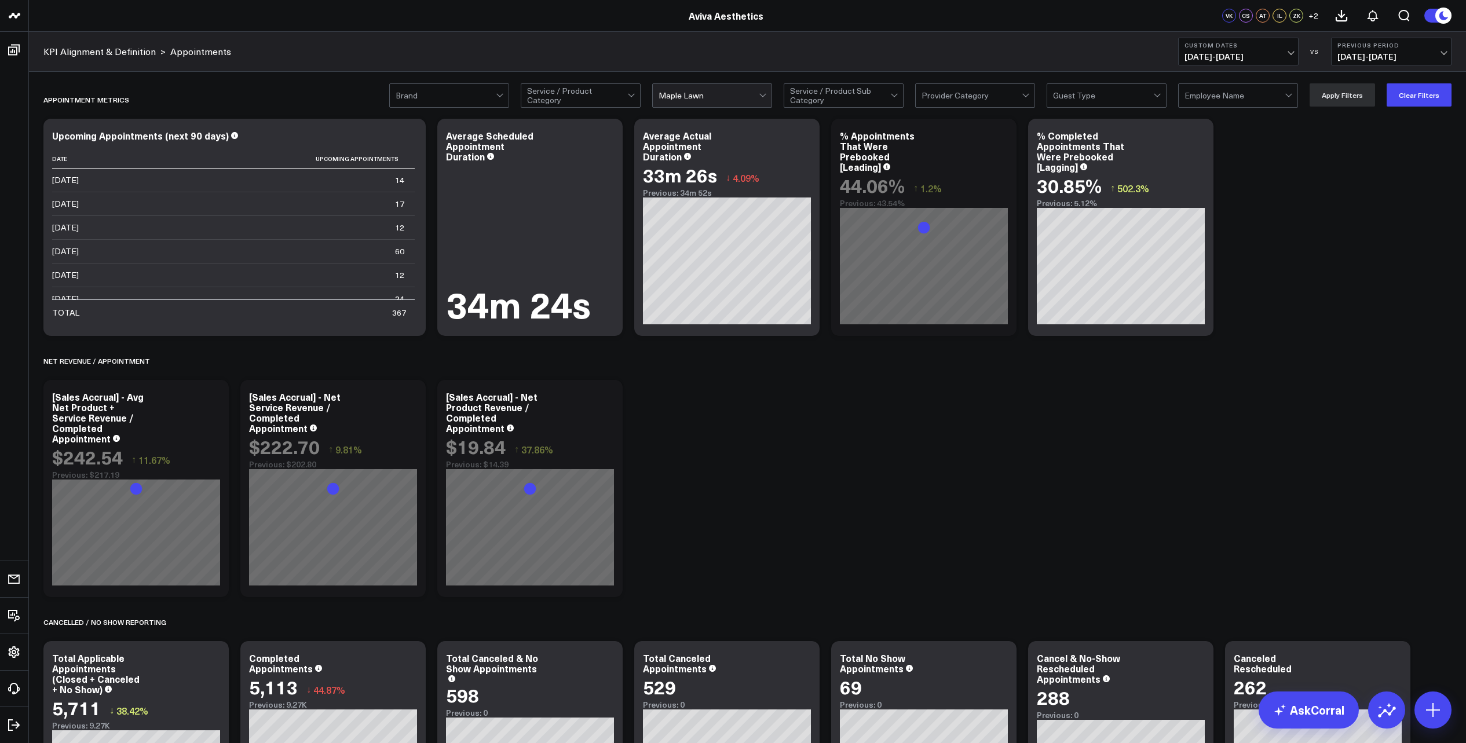
click at [766, 95] on div at bounding box center [762, 94] width 6 height 6
click at [728, 142] on div "[GEOGRAPHIC_DATA]" at bounding box center [712, 144] width 119 height 24
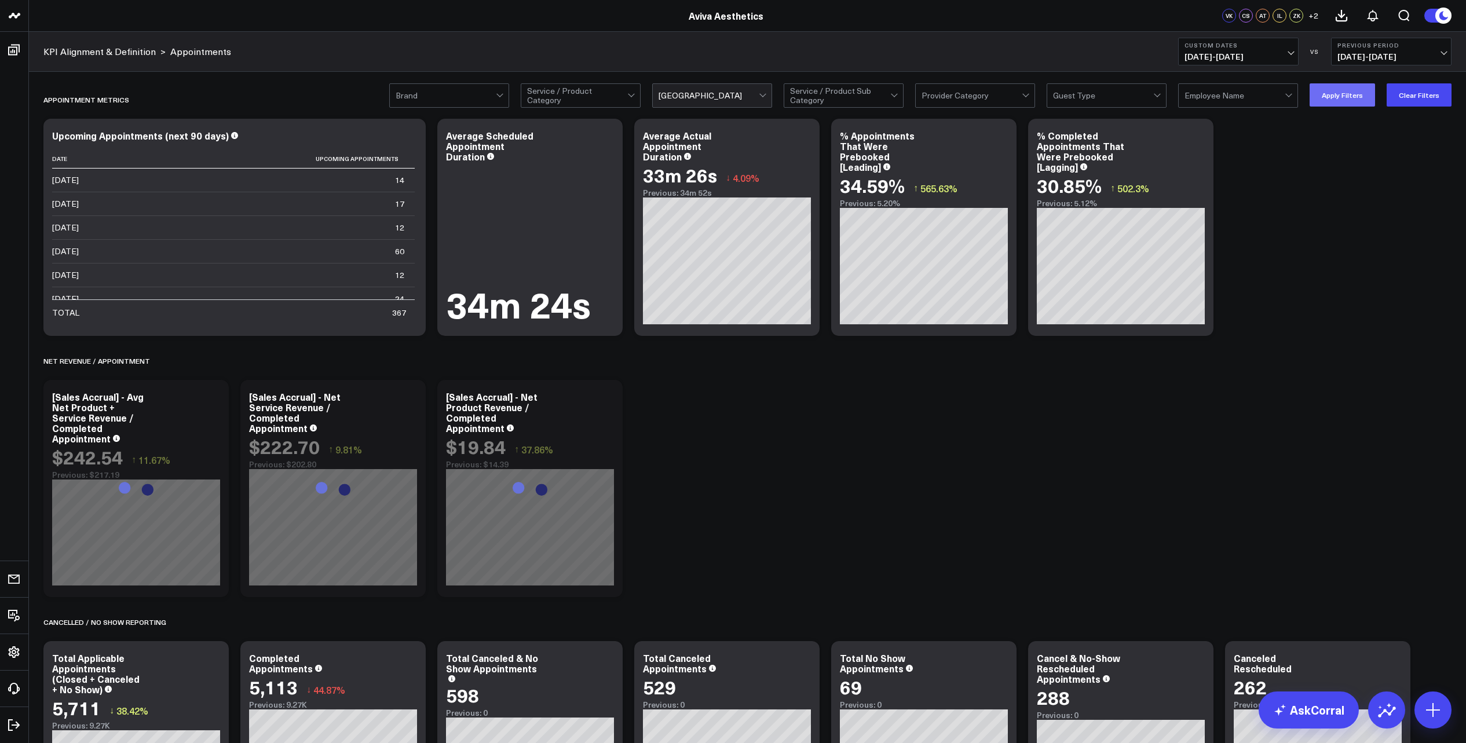
click at [1336, 91] on button "Apply Filters" at bounding box center [1341, 94] width 65 height 23
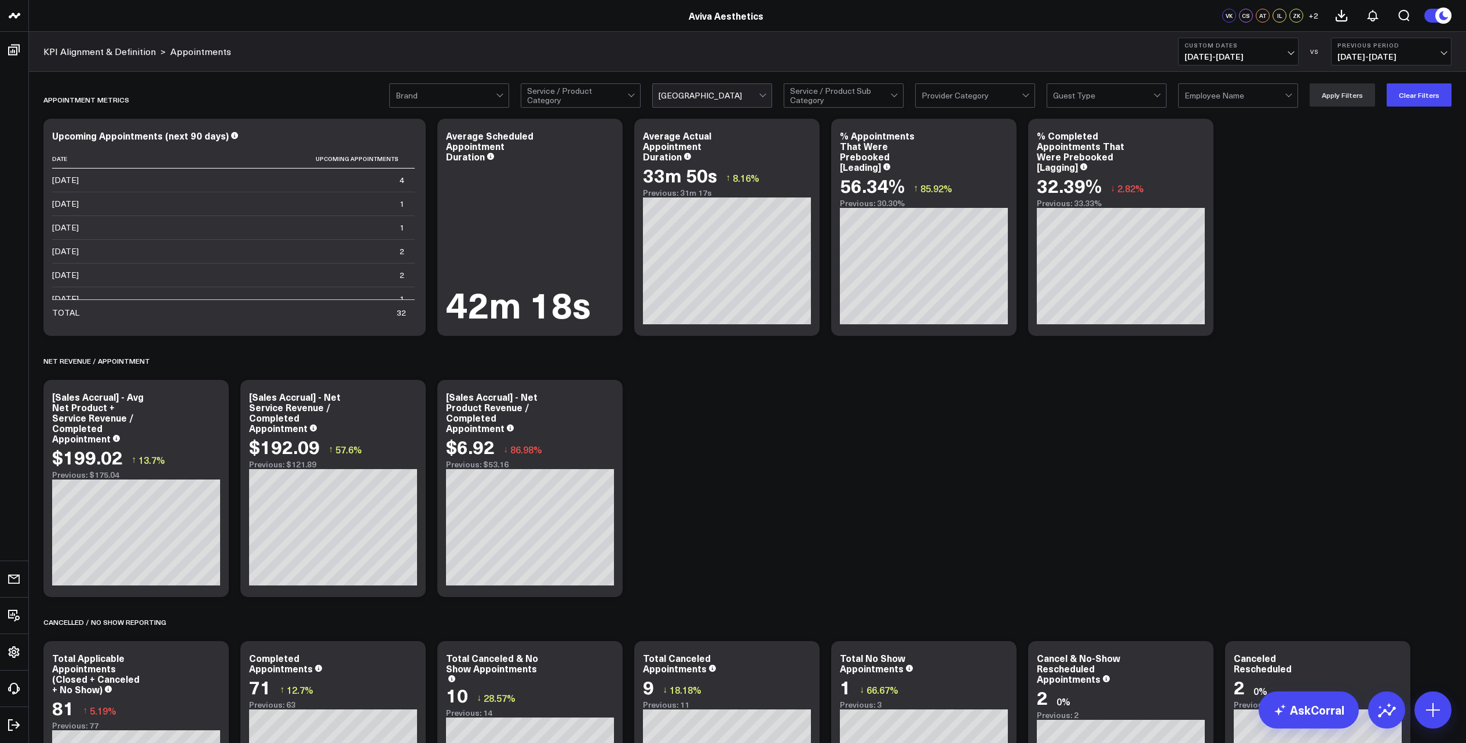
click at [1287, 56] on span "[DATE] - [DATE]" at bounding box center [1238, 56] width 108 height 9
click at [1214, 373] on link "Custom Dates" at bounding box center [1237, 370] width 119 height 22
select select "9"
select select "2025"
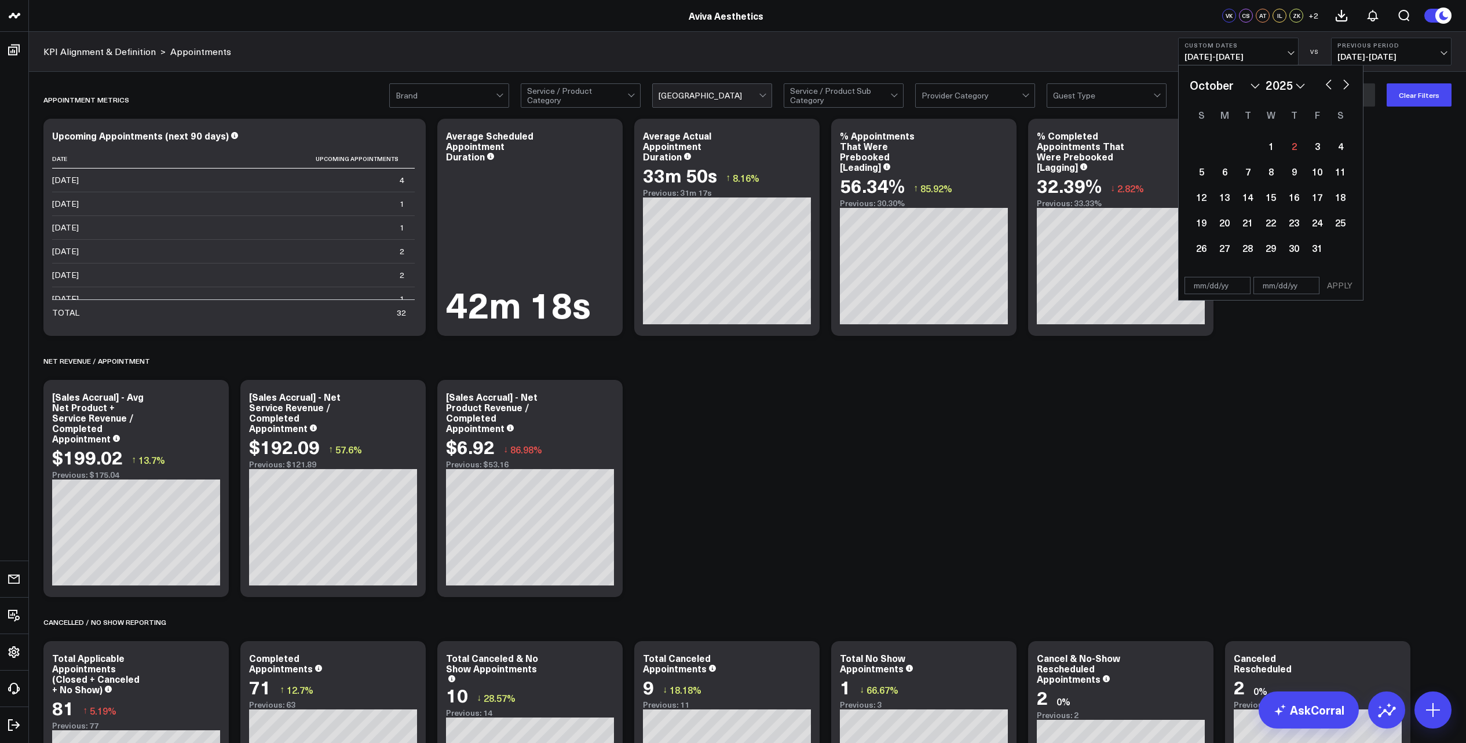
click at [1252, 85] on select "January February March April May June July August September October November De…" at bounding box center [1224, 84] width 70 height 17
select select "2025"
click at [1264, 148] on div "1" at bounding box center [1270, 145] width 23 height 23
type input "[DATE]"
select select "2025"
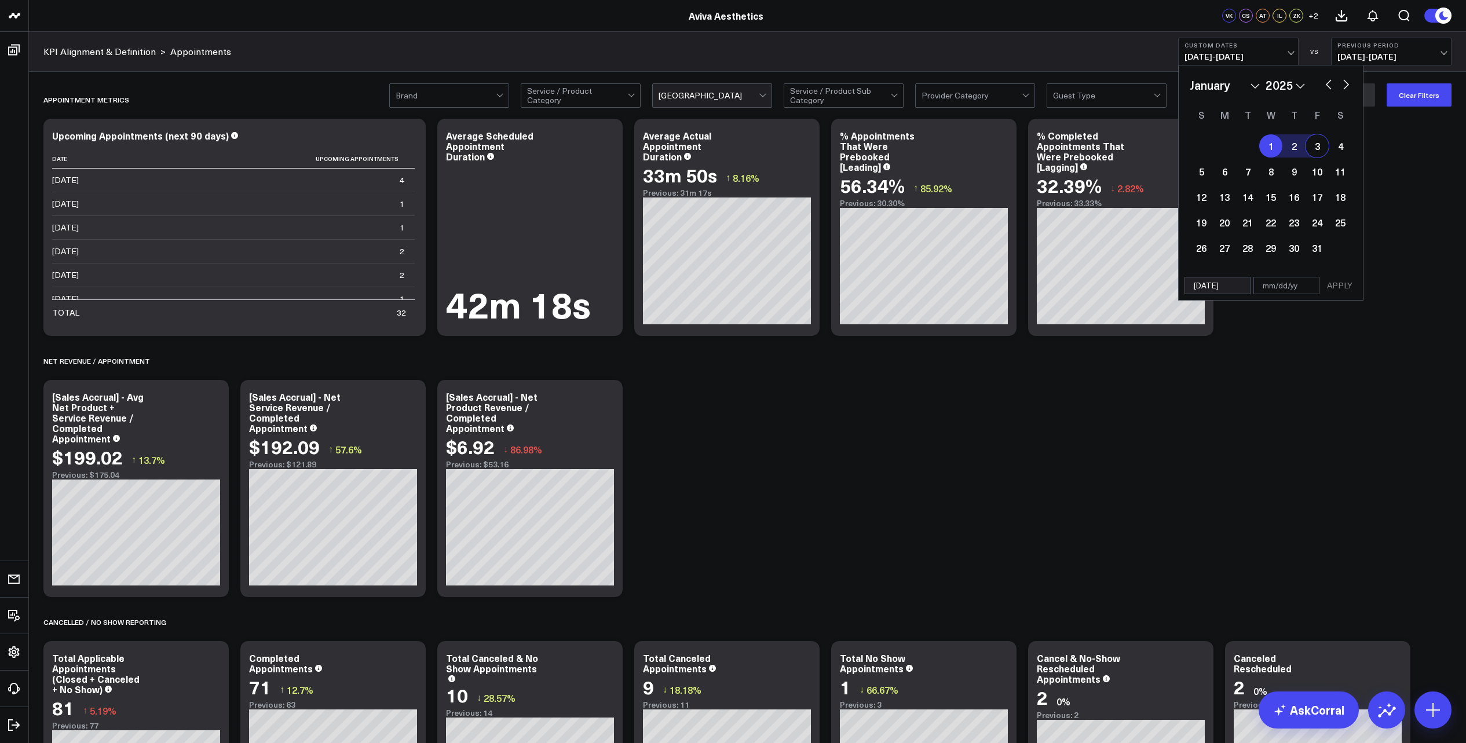
click at [1347, 84] on button "button" at bounding box center [1346, 83] width 12 height 14
select select "3"
select select "2025"
click at [1347, 84] on button "button" at bounding box center [1346, 83] width 12 height 14
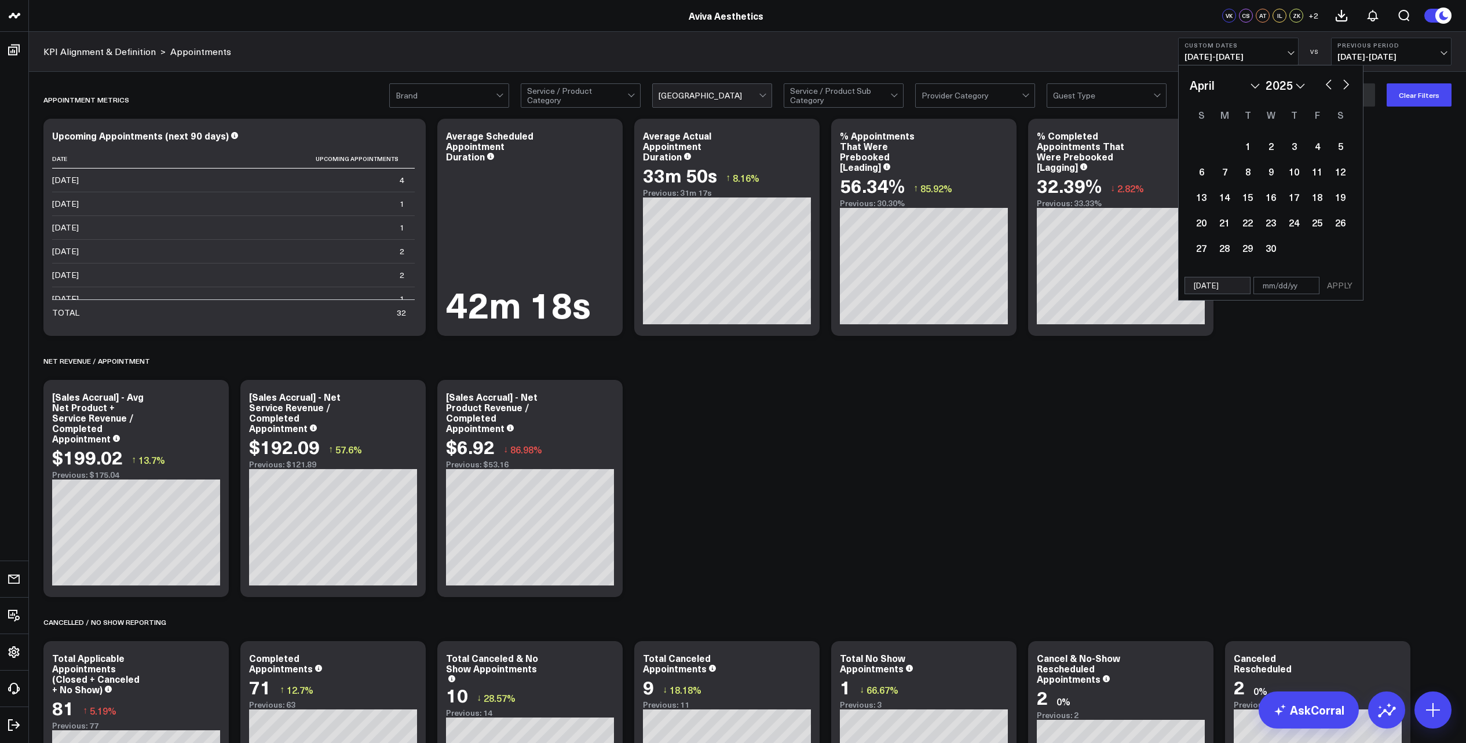
select select "4"
select select "2025"
click at [1347, 84] on button "button" at bounding box center [1346, 83] width 12 height 14
select select "5"
select select "2025"
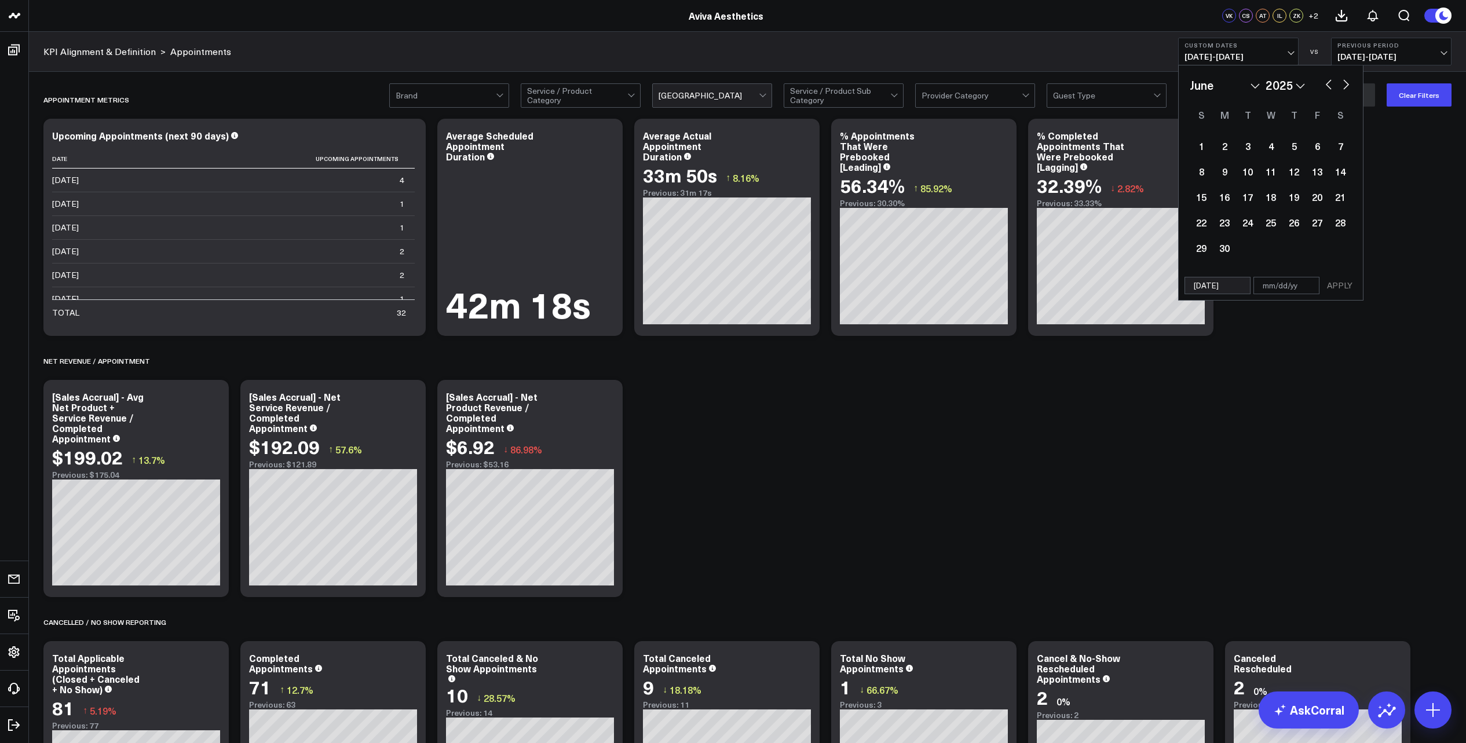
click at [1347, 84] on button "button" at bounding box center [1346, 83] width 12 height 14
select select "6"
select select "2025"
click at [1347, 85] on button "button" at bounding box center [1346, 83] width 12 height 14
select select "7"
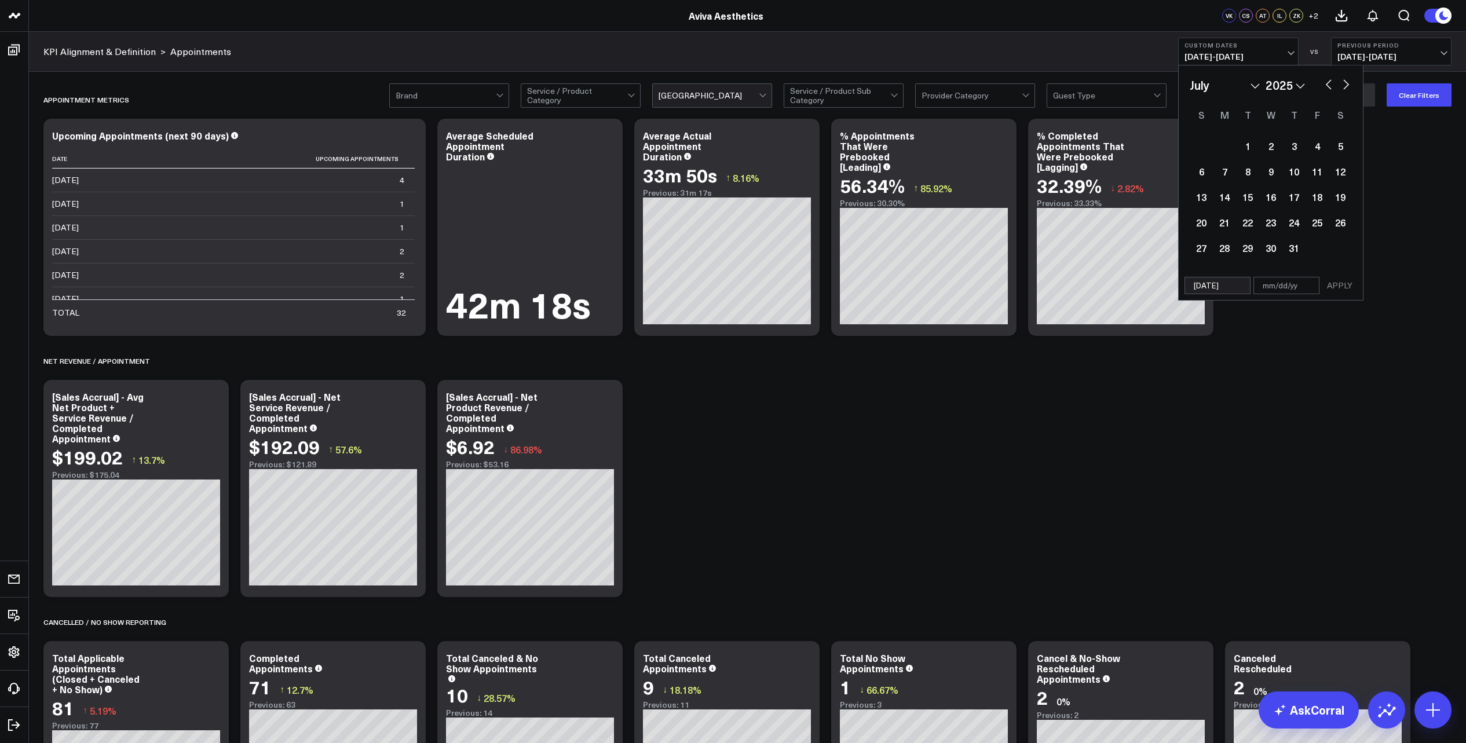
select select "2025"
click at [1347, 85] on button "button" at bounding box center [1346, 83] width 12 height 14
select select "8"
select select "2025"
click at [1328, 87] on button "button" at bounding box center [1329, 83] width 12 height 14
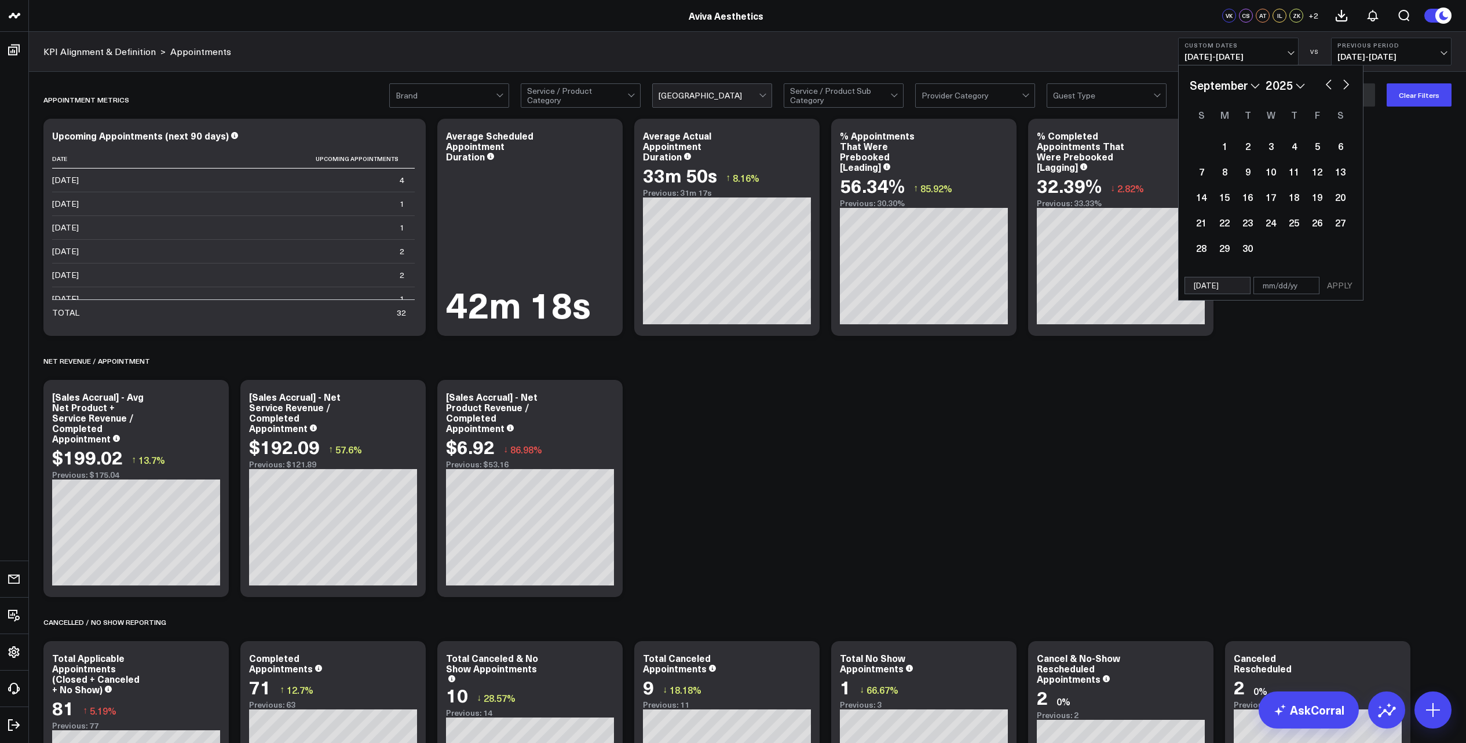
select select "7"
select select "2025"
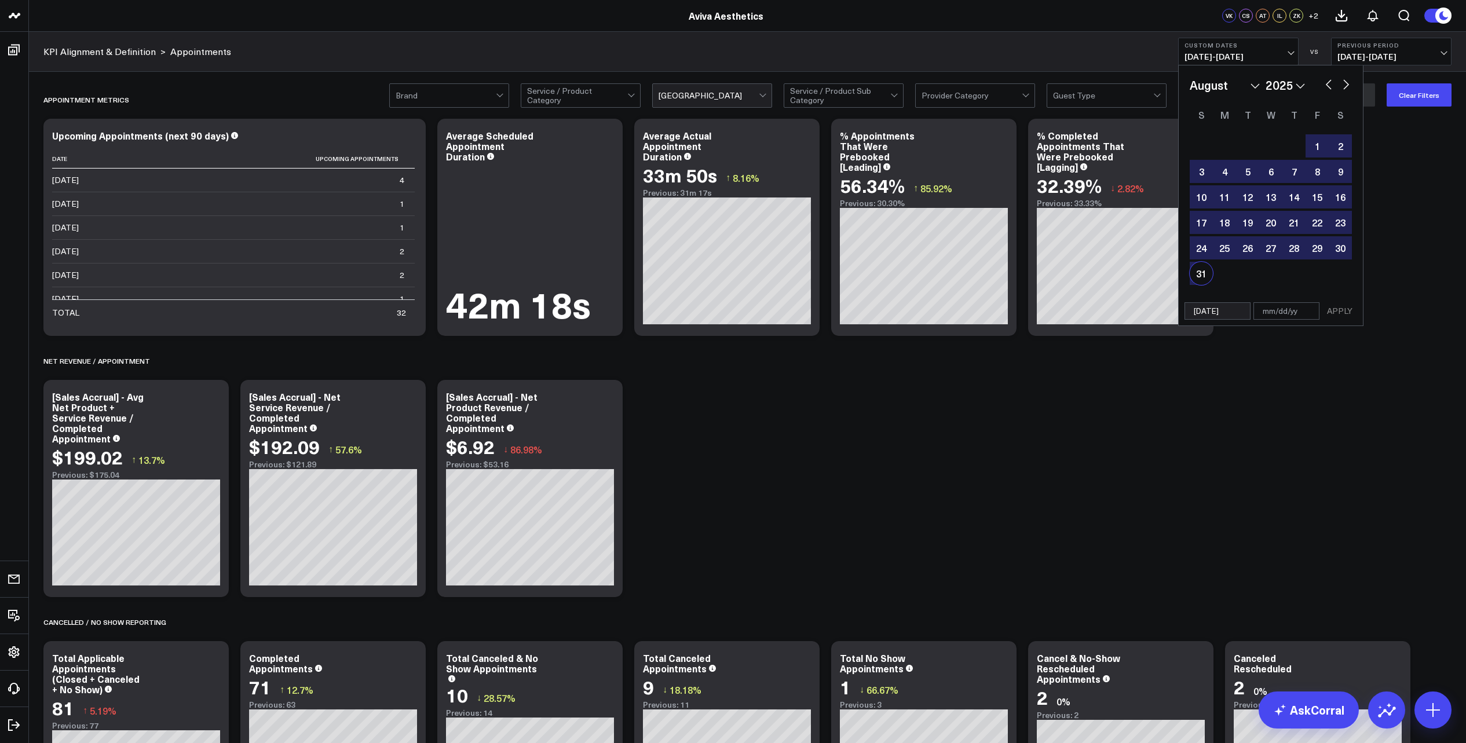
click at [1204, 269] on div "31" at bounding box center [1200, 273] width 23 height 23
type input "[DATE]"
select select "7"
select select "2025"
click at [1352, 310] on button "APPLY" at bounding box center [1339, 310] width 35 height 17
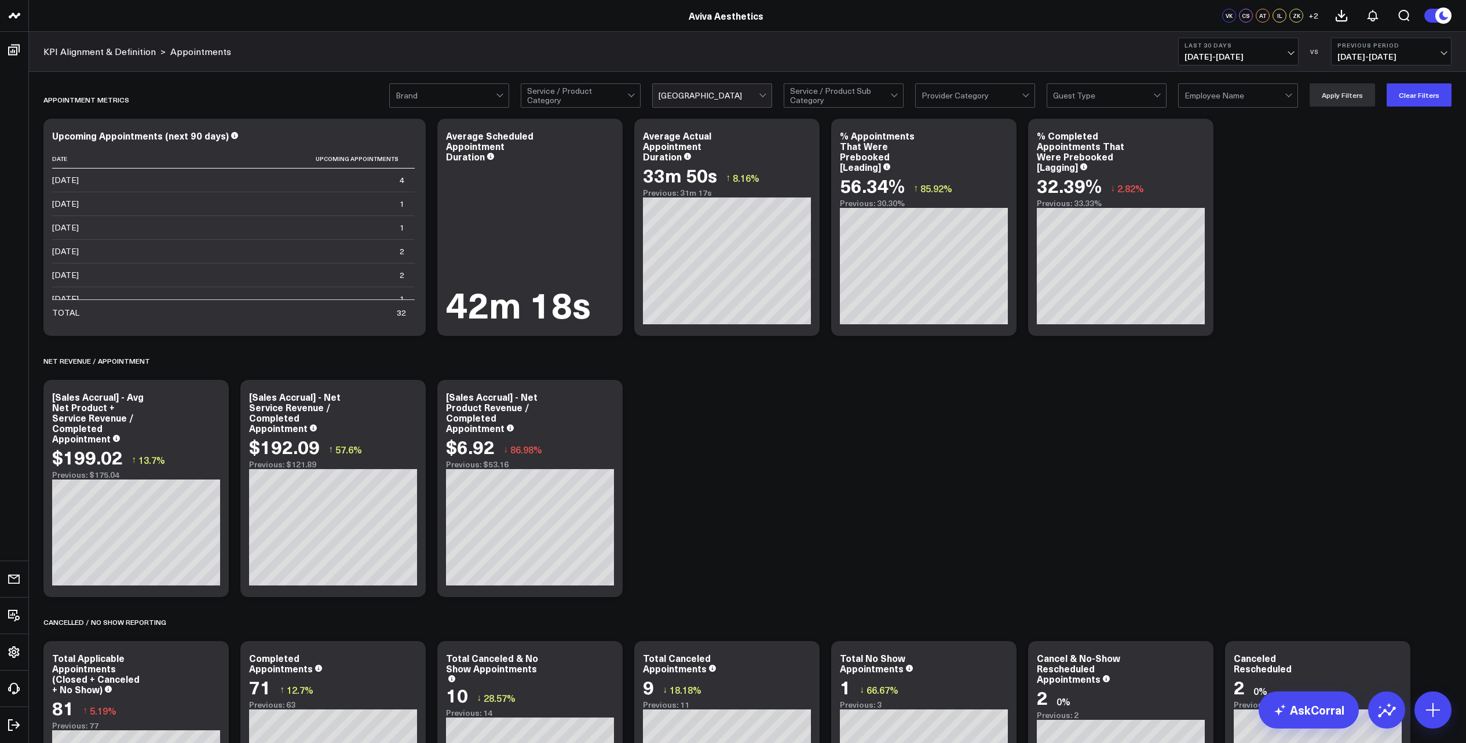
click at [1290, 55] on span "[DATE] - [DATE]" at bounding box center [1238, 56] width 108 height 9
click at [1215, 375] on link "Custom Dates" at bounding box center [1237, 370] width 119 height 22
select select "9"
select select "2025"
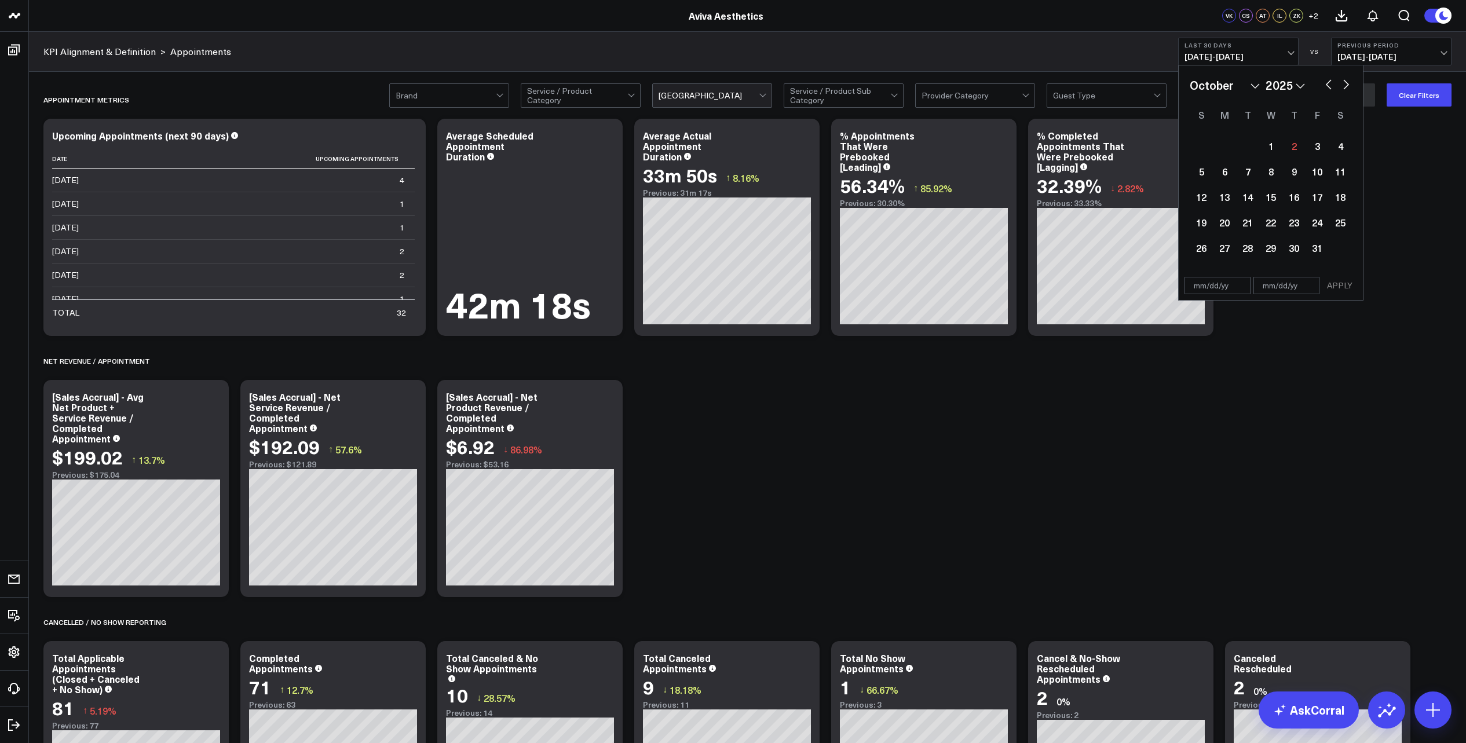
click at [1253, 85] on select "January February March April May June July August September October November De…" at bounding box center [1224, 84] width 70 height 17
select select "2025"
click at [1273, 151] on div "1" at bounding box center [1270, 145] width 23 height 23
type input "[DATE]"
select select "2025"
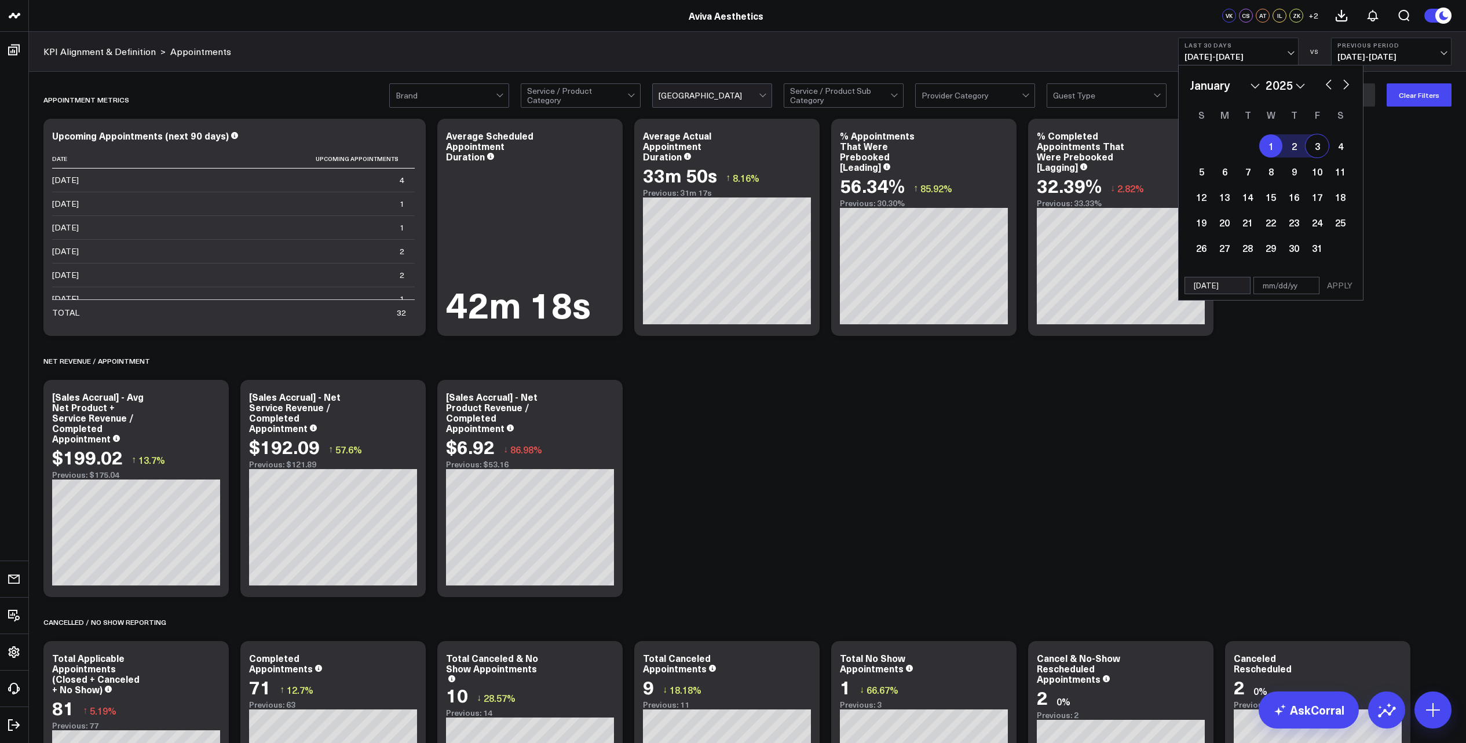
click at [1346, 87] on button "button" at bounding box center [1346, 83] width 12 height 14
select select "1"
select select "2025"
click at [1346, 87] on button "button" at bounding box center [1346, 83] width 12 height 14
select select "2"
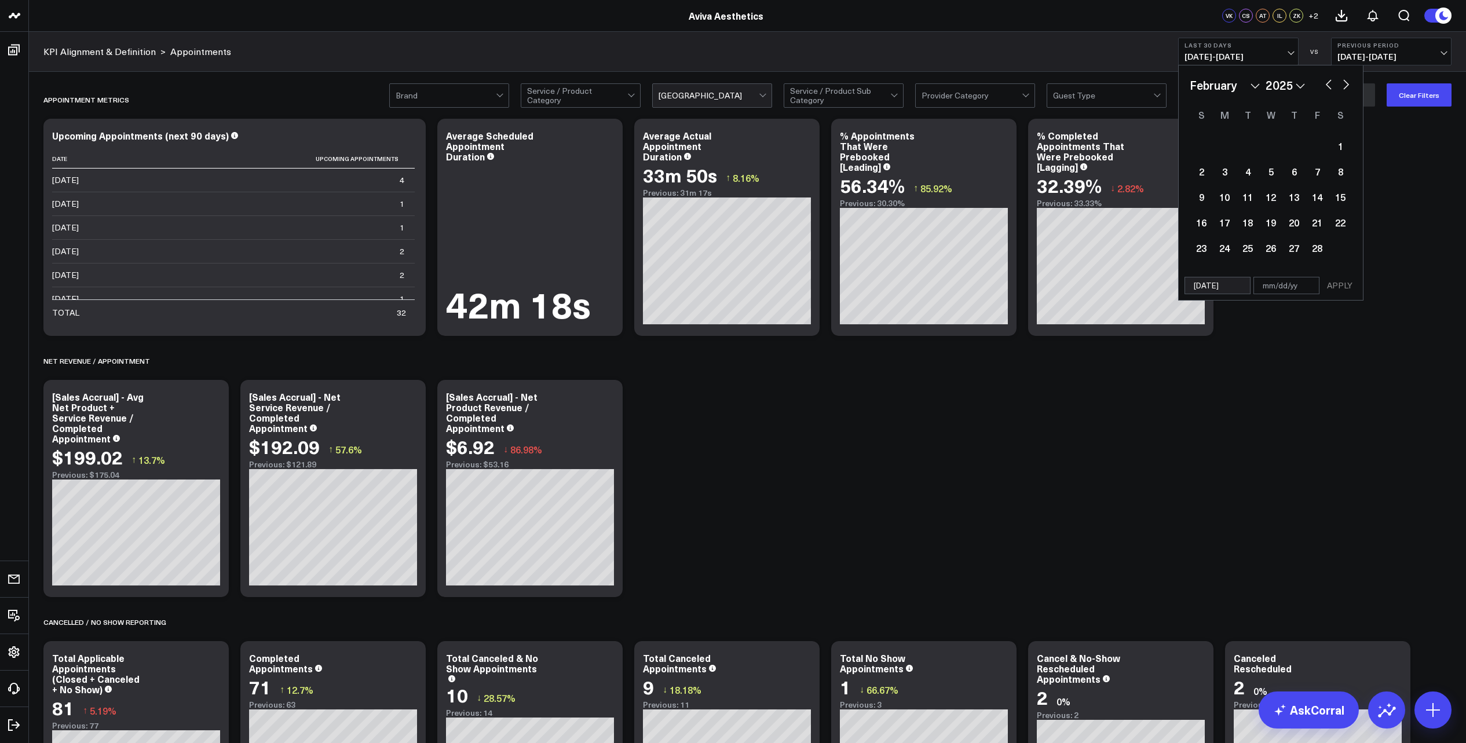
select select "2025"
click at [1346, 87] on button "button" at bounding box center [1346, 83] width 12 height 14
select select "5"
select select "2025"
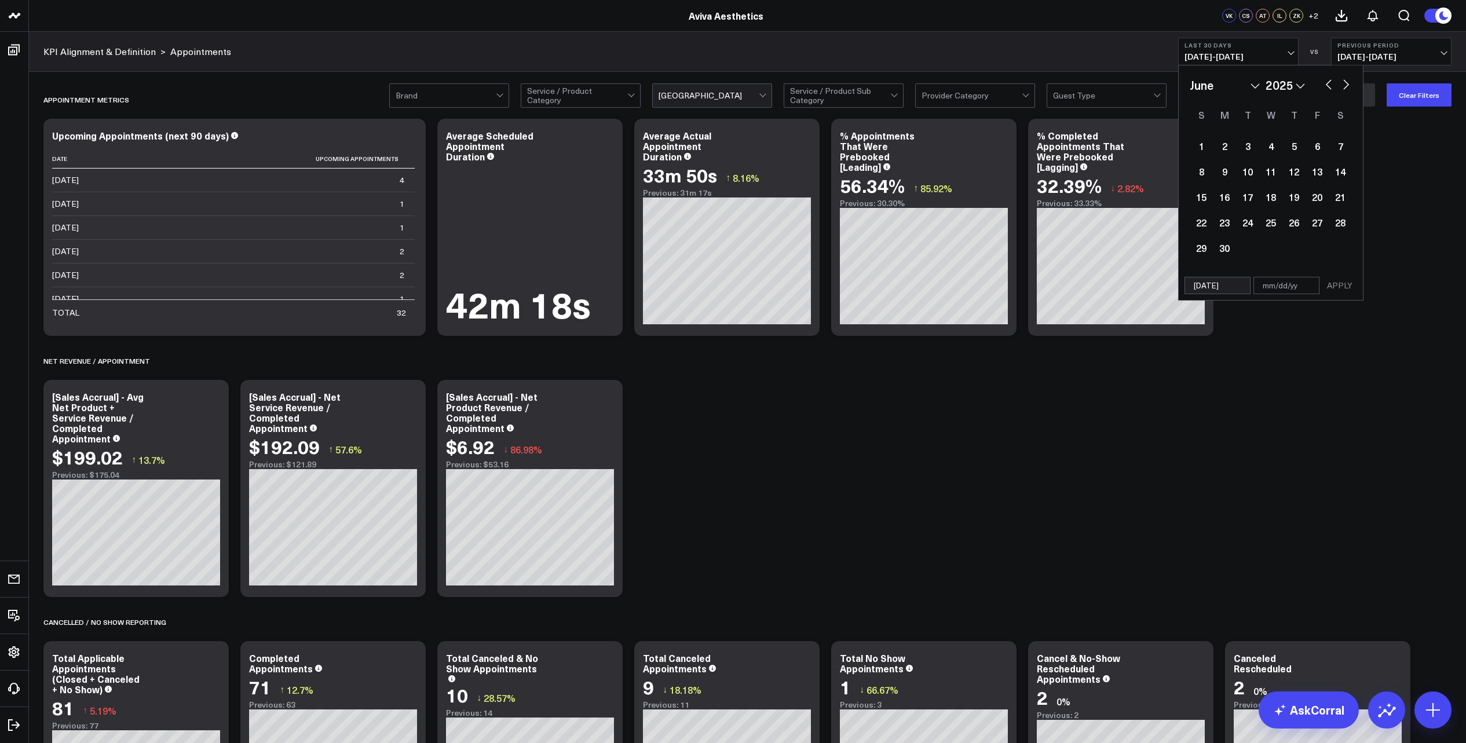
click at [1345, 87] on button "button" at bounding box center [1346, 83] width 12 height 14
select select "6"
select select "2025"
click at [1345, 88] on button "button" at bounding box center [1346, 83] width 12 height 14
select select "7"
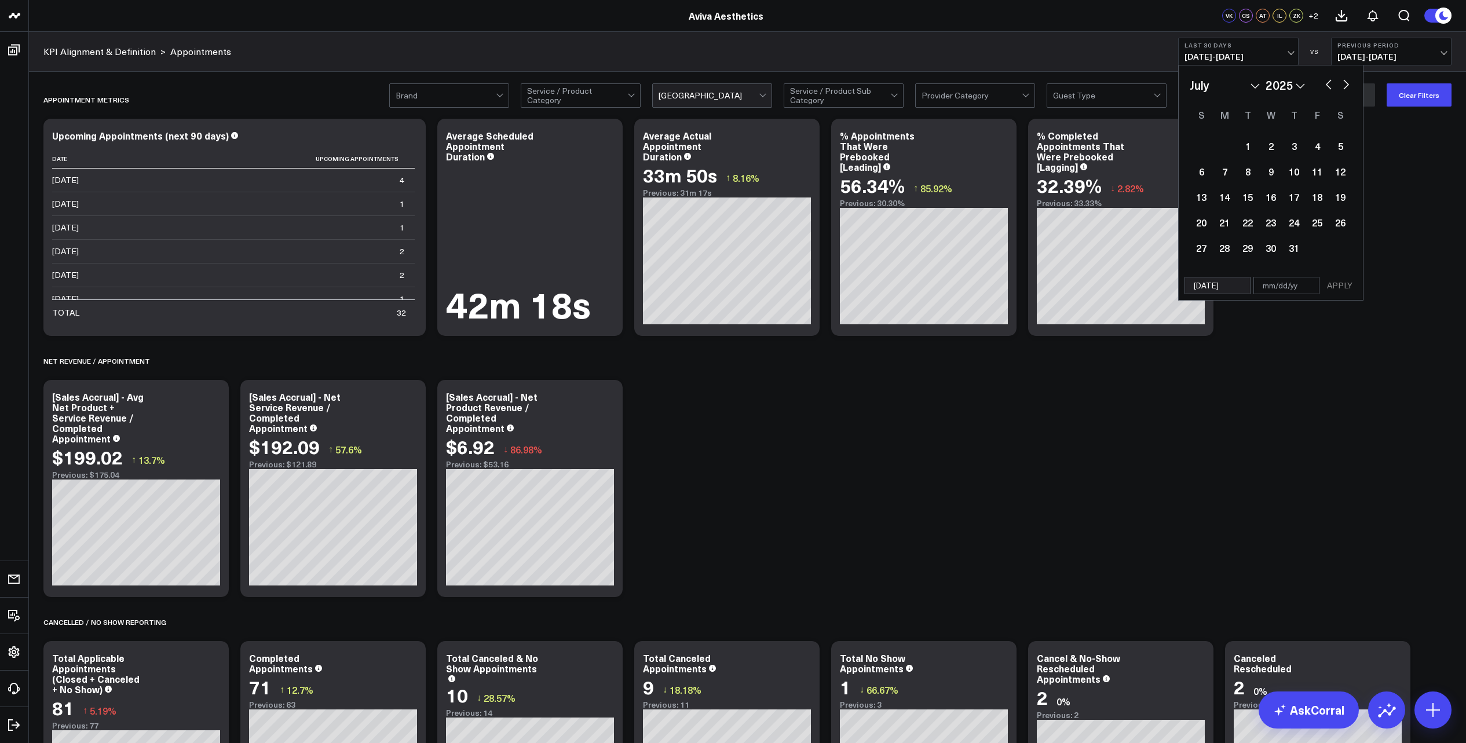
select select "2025"
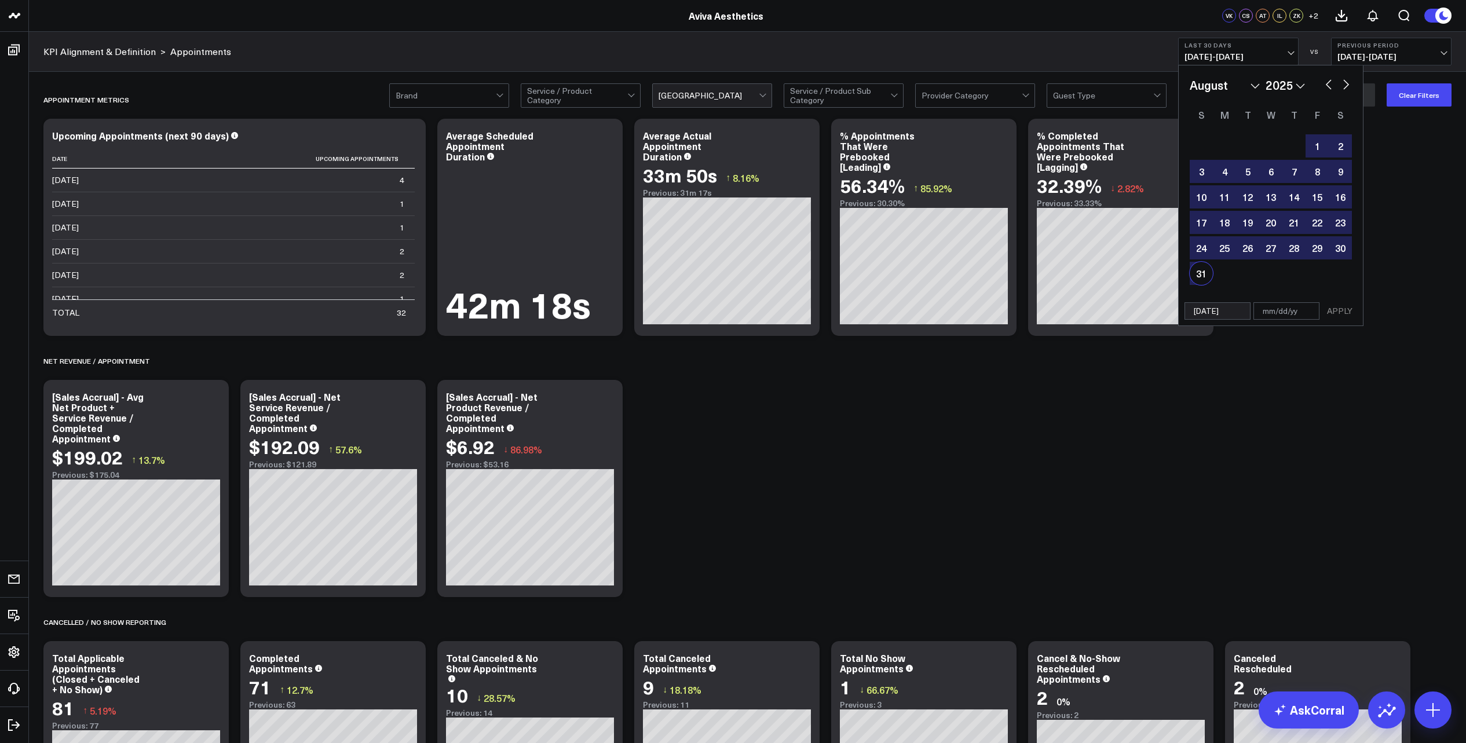
click at [1195, 273] on div "31" at bounding box center [1200, 273] width 23 height 23
select select "7"
select select "2025"
type input "[DATE]"
click at [1342, 309] on button "APPLY" at bounding box center [1339, 310] width 35 height 17
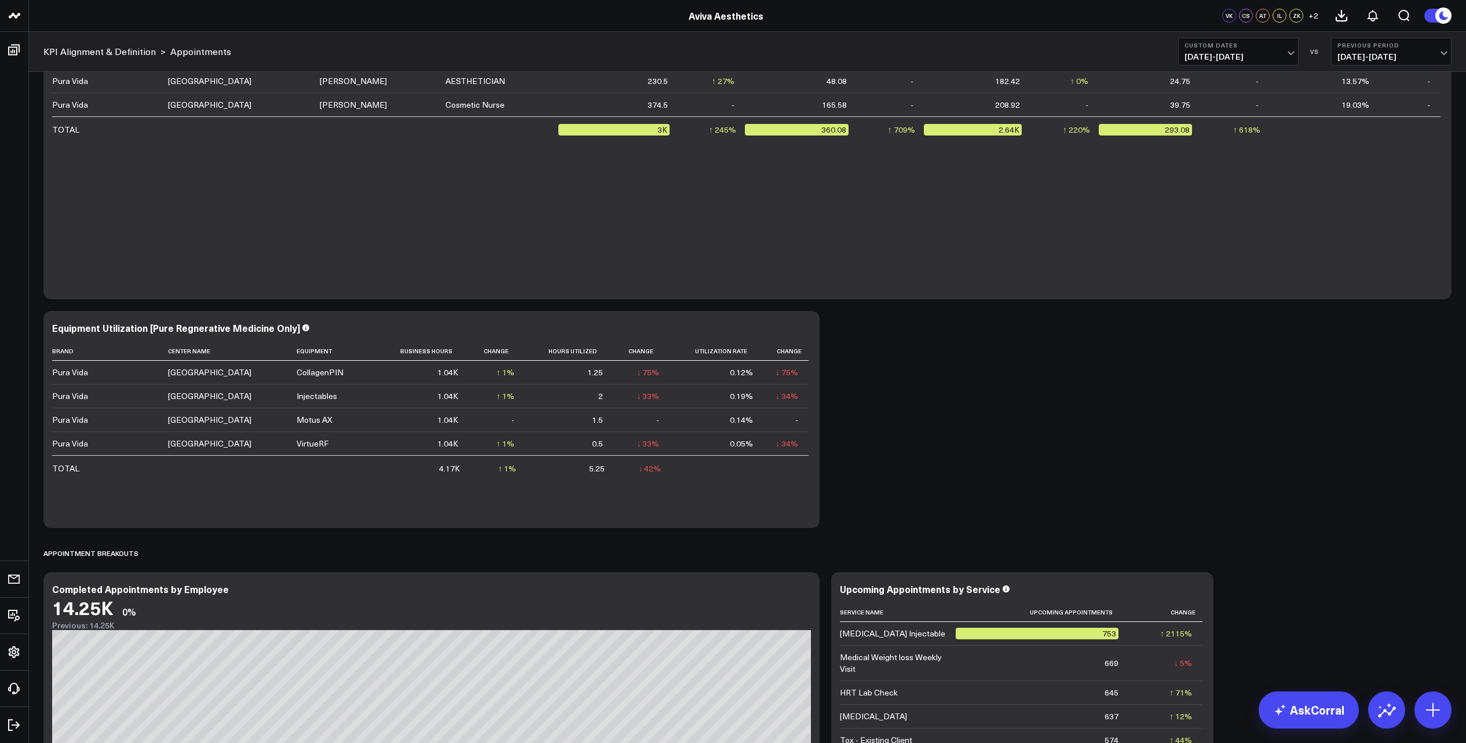
scroll to position [1550, 0]
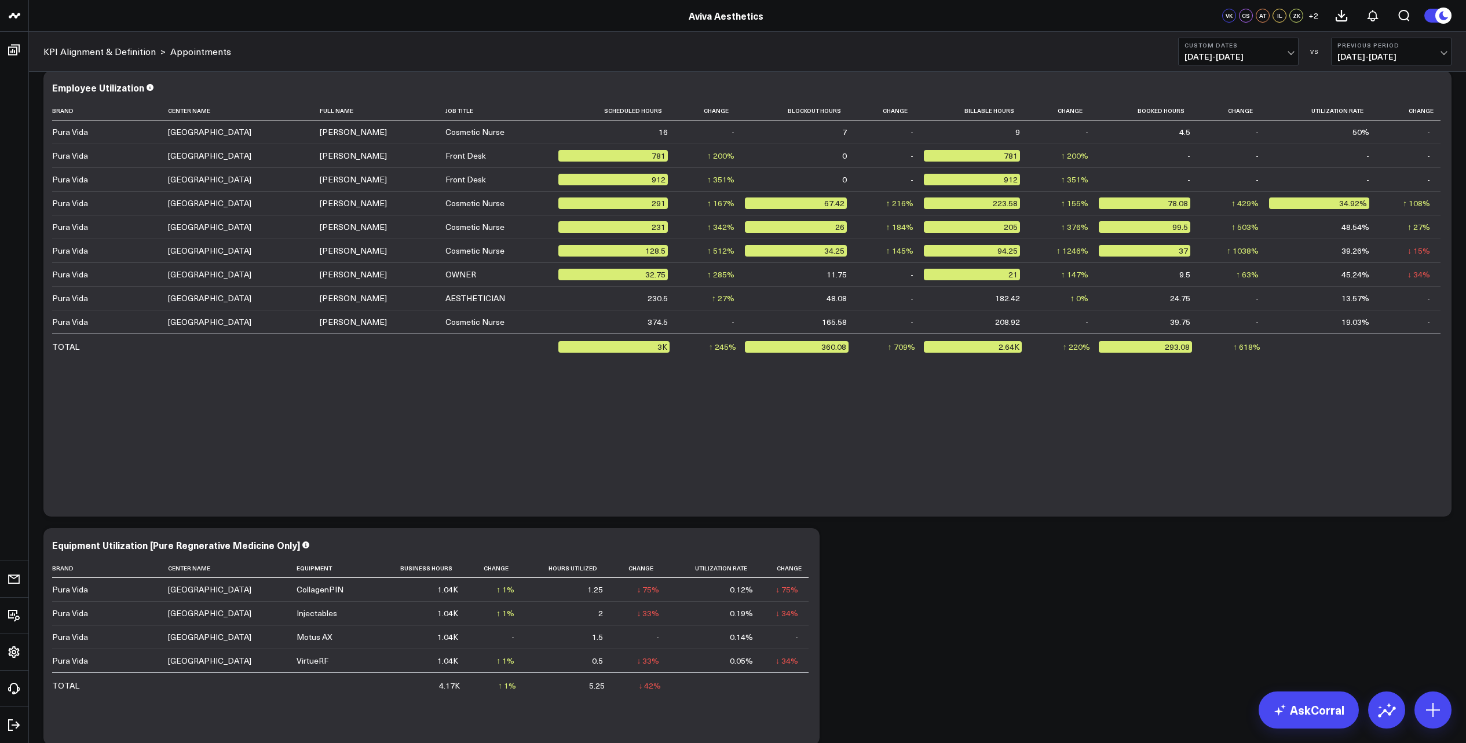
click at [986, 592] on div "Appointment Metrics Modify via AI Copy link to widget Ask support Remove Create…" at bounding box center [747, -1] width 1419 height 2939
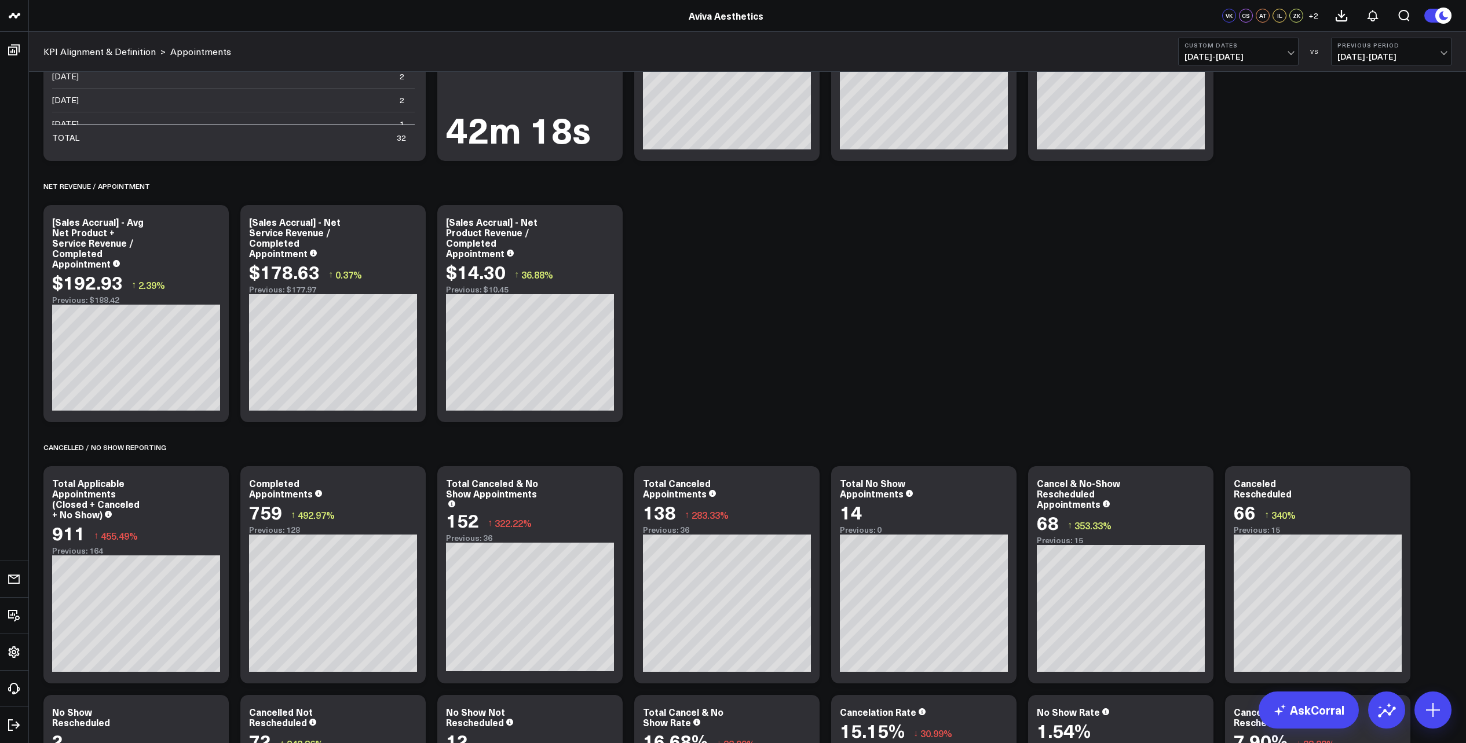
scroll to position [0, 0]
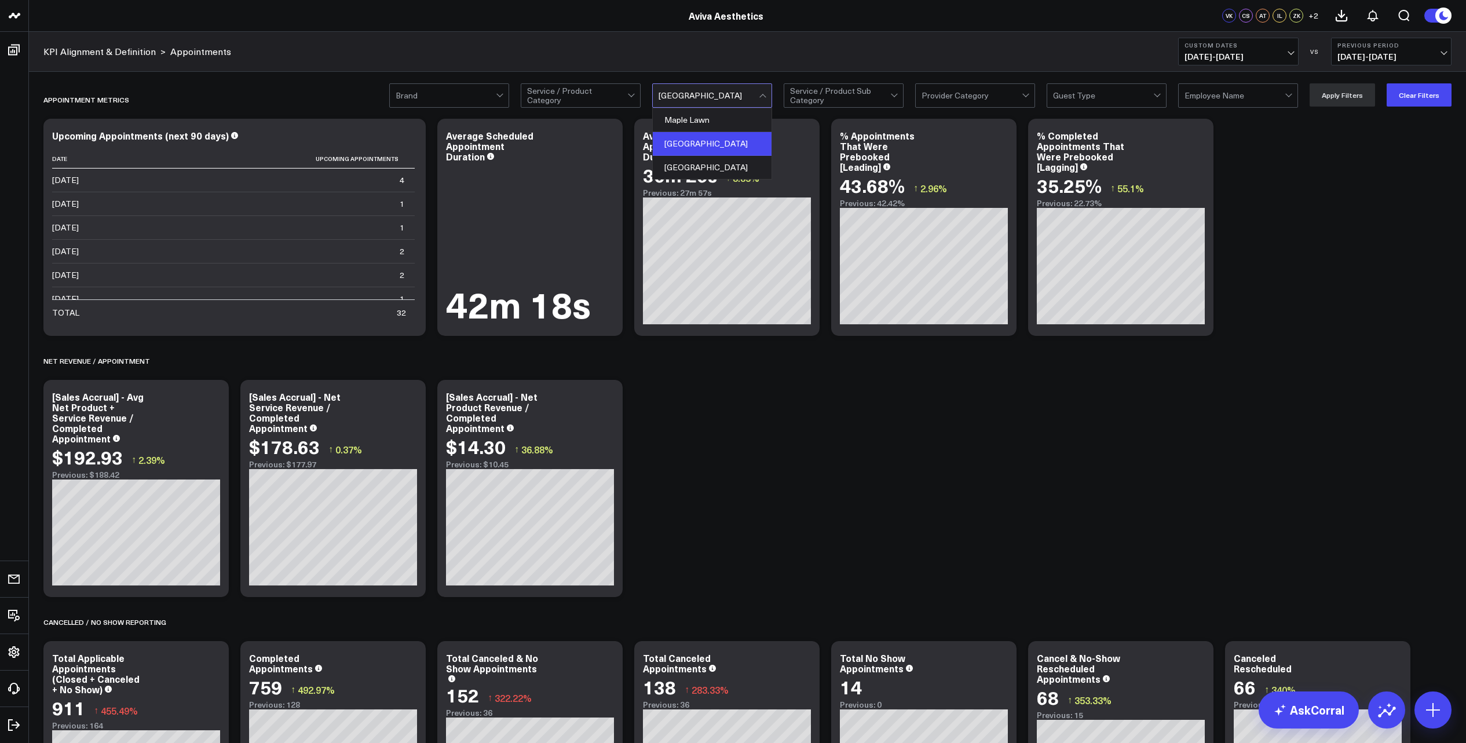
click at [767, 99] on div at bounding box center [764, 95] width 10 height 23
click at [731, 169] on div "[GEOGRAPHIC_DATA]" at bounding box center [712, 167] width 119 height 23
click at [1339, 100] on button "Apply Filters" at bounding box center [1341, 94] width 65 height 23
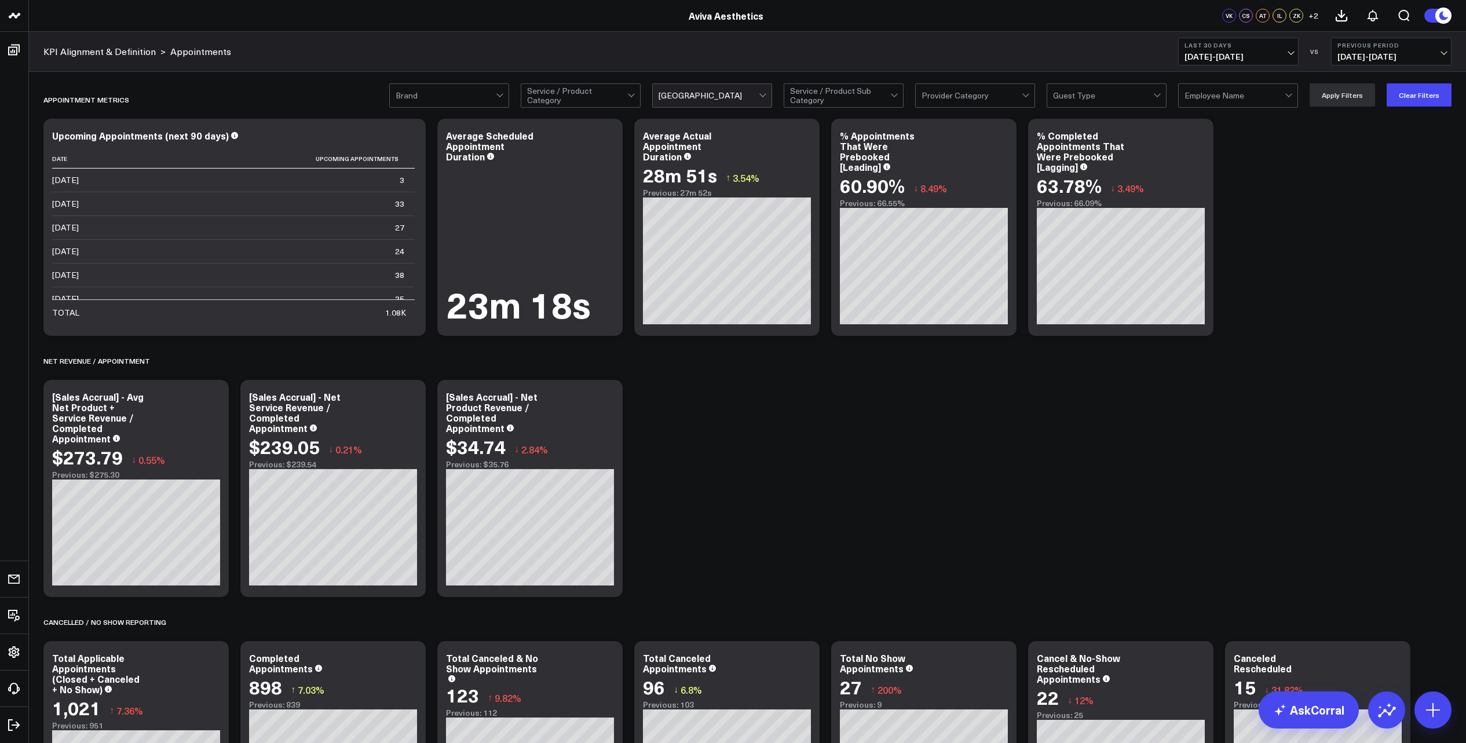
click at [1287, 54] on span "[DATE] - [DATE]" at bounding box center [1238, 56] width 108 height 9
click at [1240, 370] on link "Custom Dates" at bounding box center [1237, 370] width 119 height 22
select select "9"
select select "2025"
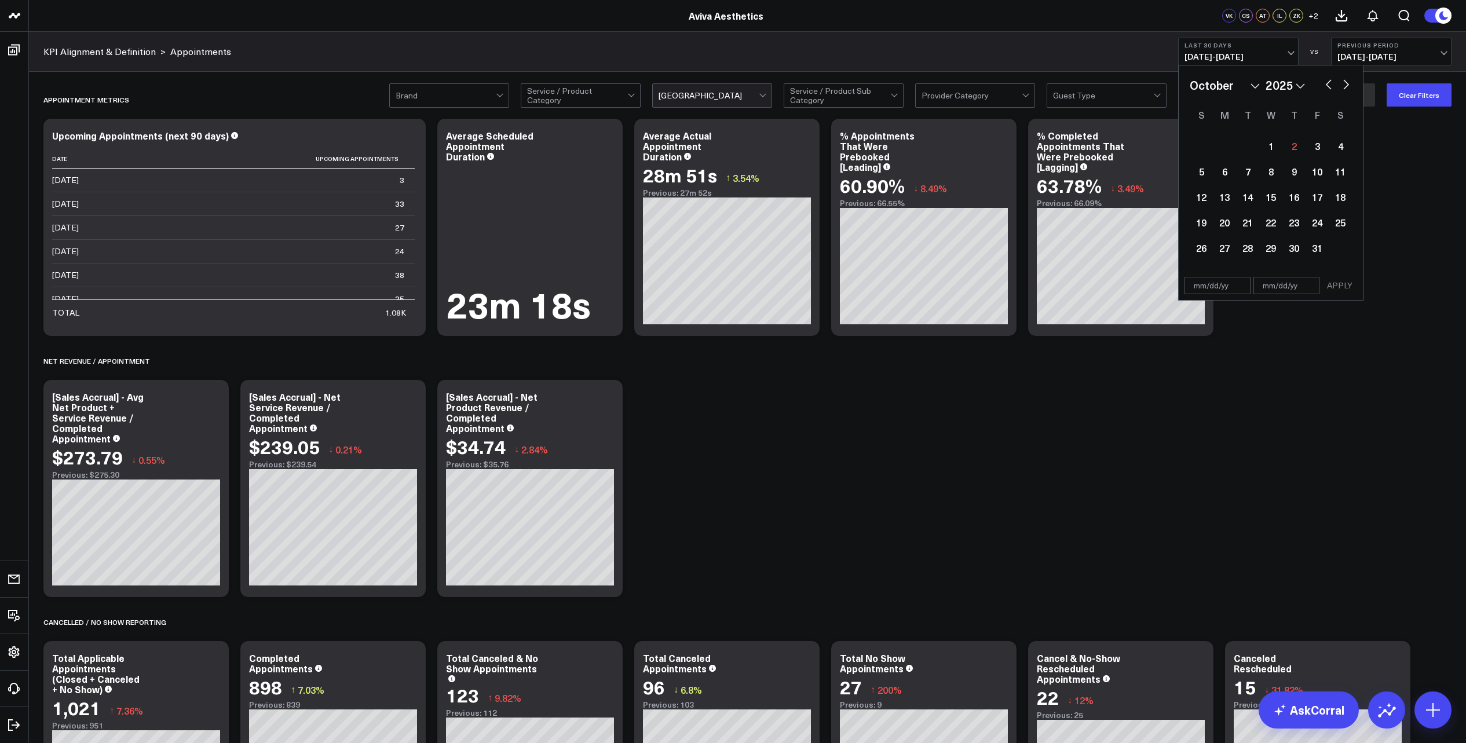
click at [1252, 84] on select "January February March April May June July August September October November De…" at bounding box center [1224, 84] width 70 height 17
select select "2025"
click at [1271, 148] on div "1" at bounding box center [1270, 145] width 23 height 23
type input "[DATE]"
select select "2025"
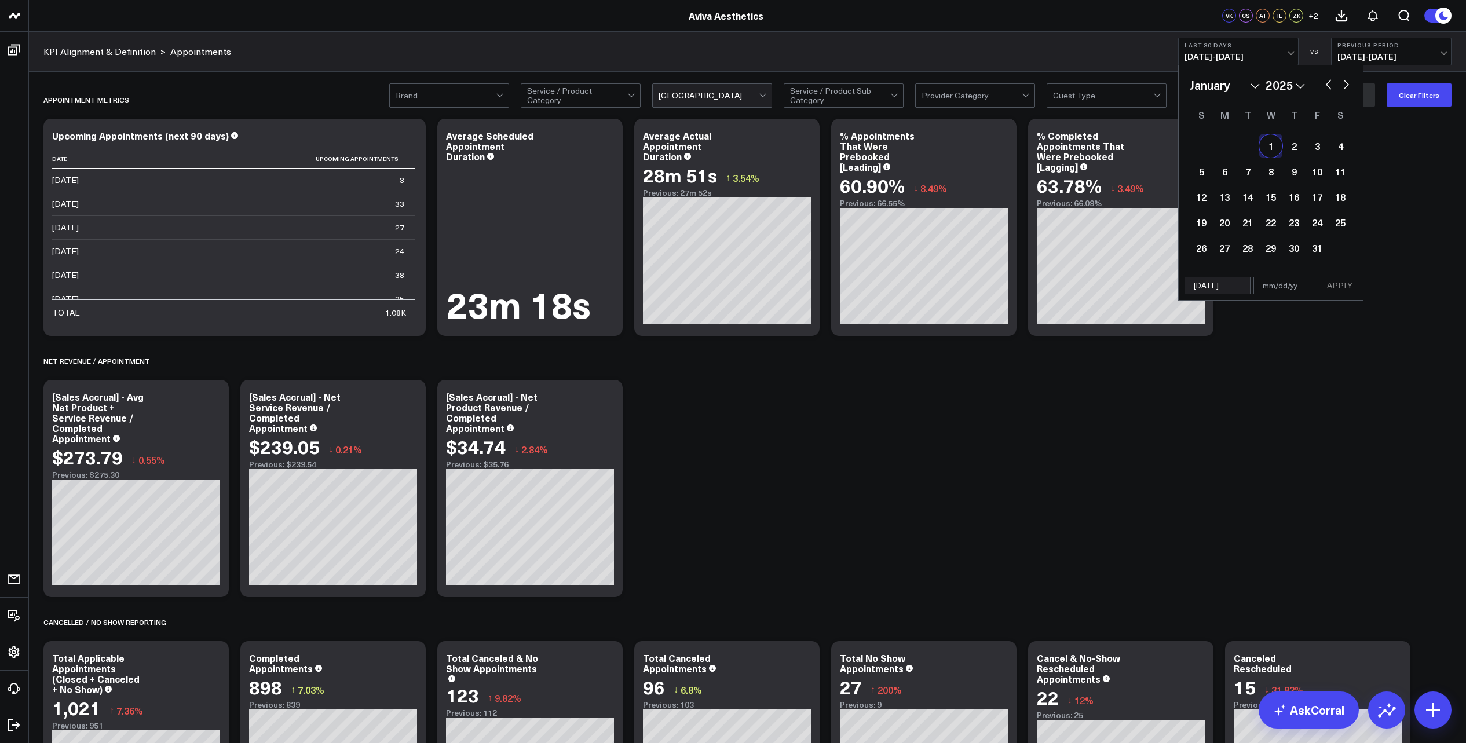
click at [1346, 87] on button "button" at bounding box center [1346, 83] width 12 height 14
select select "3"
select select "2025"
click at [1346, 87] on button "button" at bounding box center [1346, 83] width 12 height 14
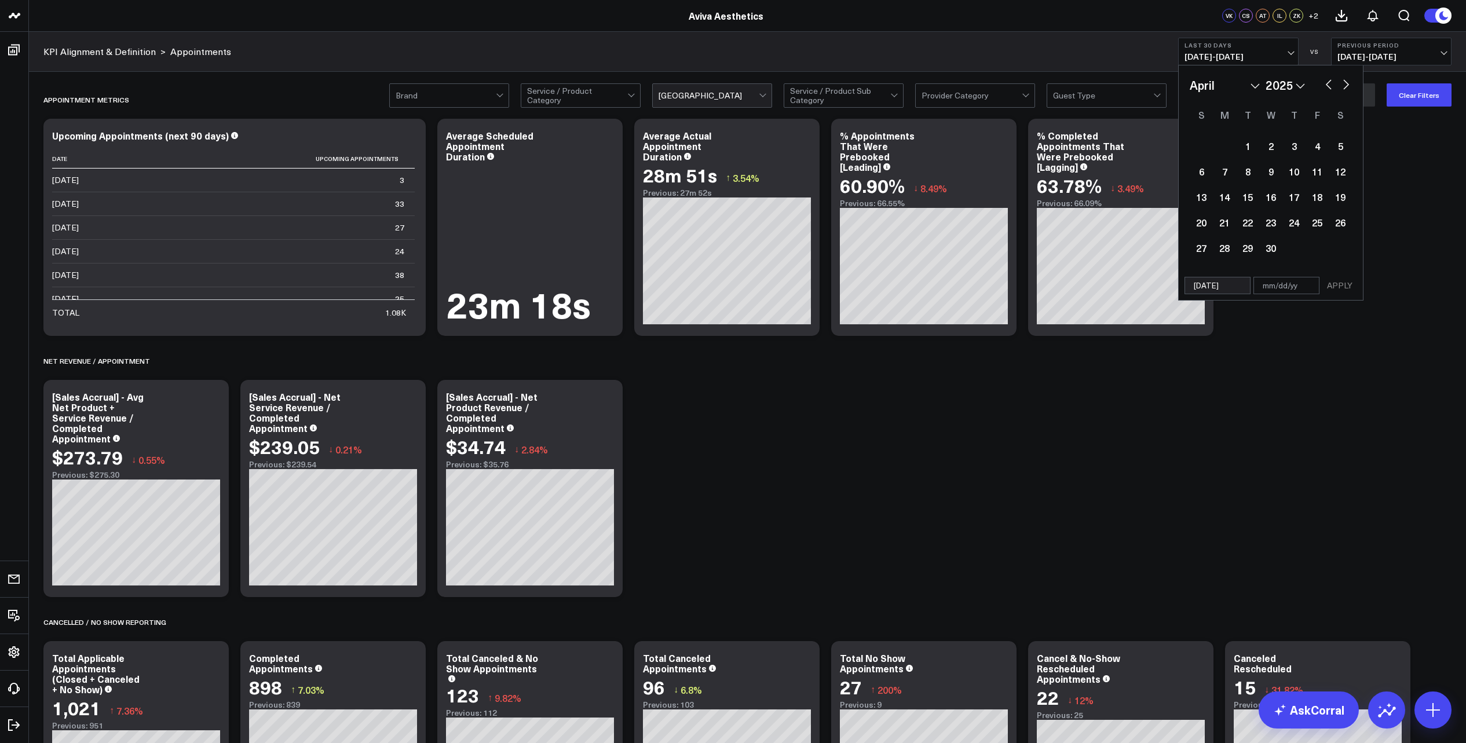
select select "4"
select select "2025"
click at [1346, 87] on button "button" at bounding box center [1346, 83] width 12 height 14
select select "7"
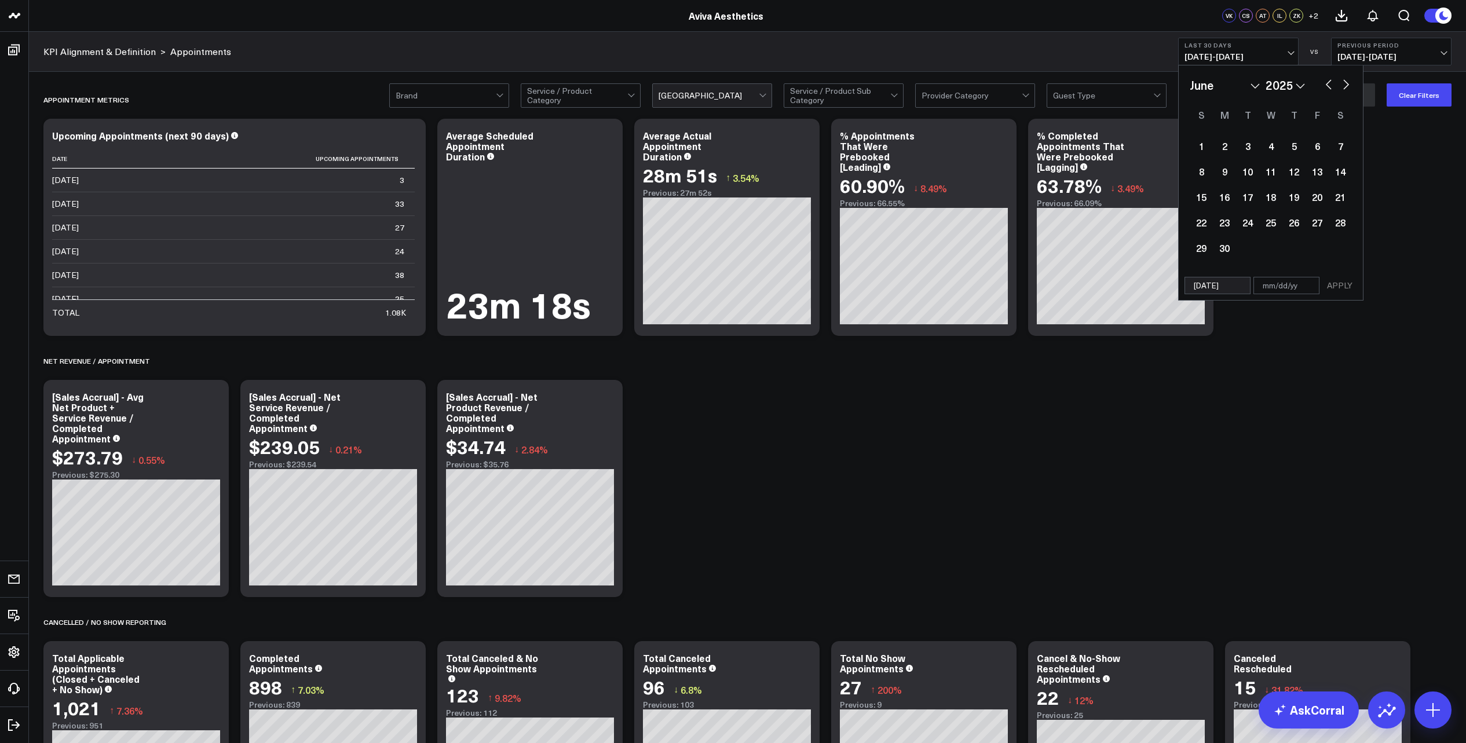
select select "2025"
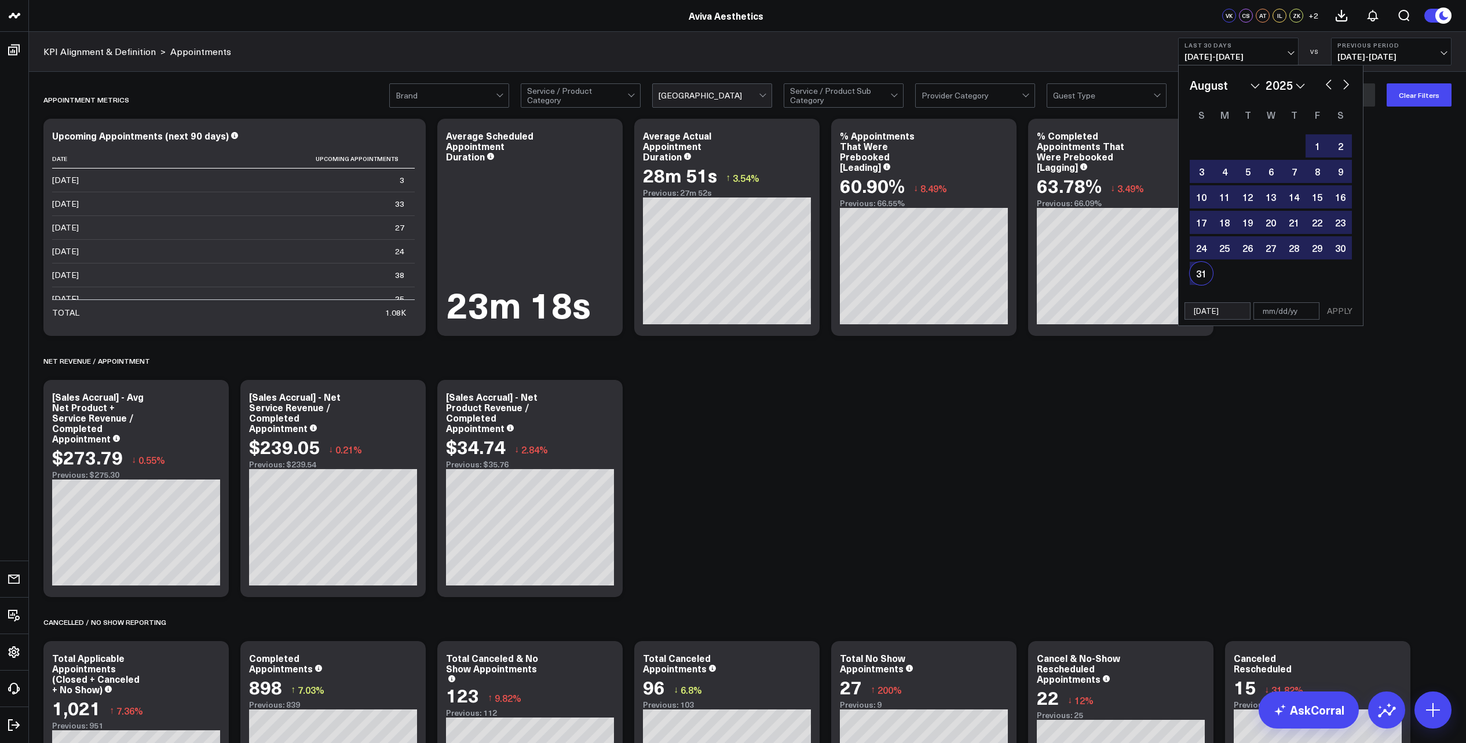
click at [1204, 273] on div "31" at bounding box center [1200, 273] width 23 height 23
type input "[DATE]"
select select "7"
select select "2025"
click at [1339, 307] on button "APPLY" at bounding box center [1339, 310] width 35 height 17
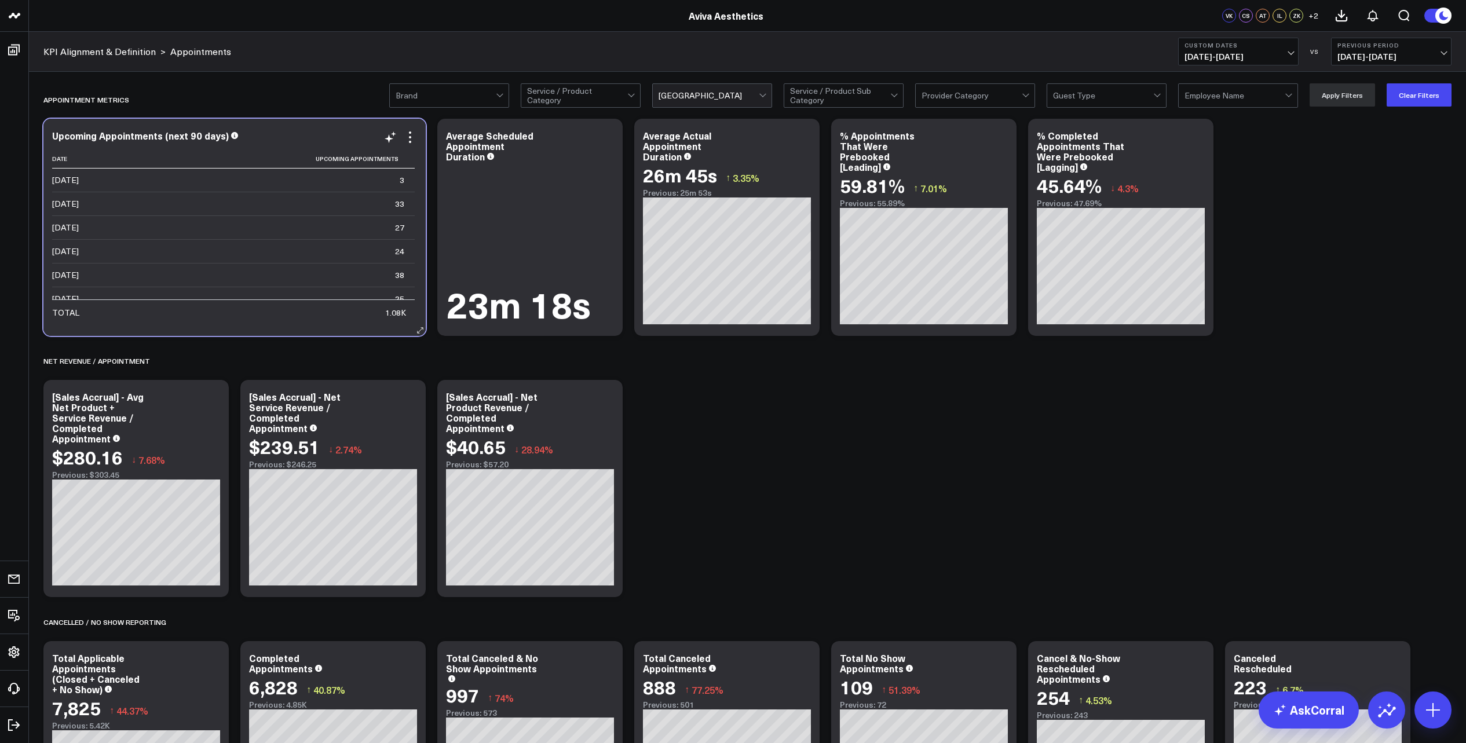
click at [391, 314] on div "1.08K" at bounding box center [395, 313] width 21 height 12
